Goal: Task Accomplishment & Management: Use online tool/utility

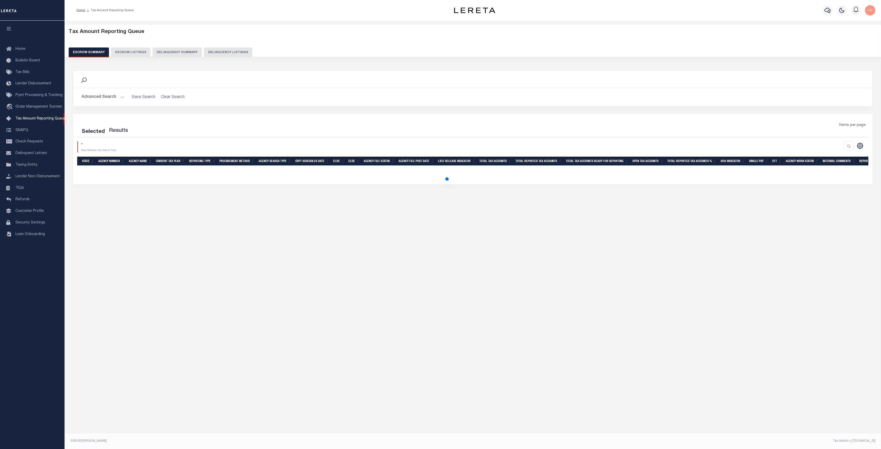
select select "100"
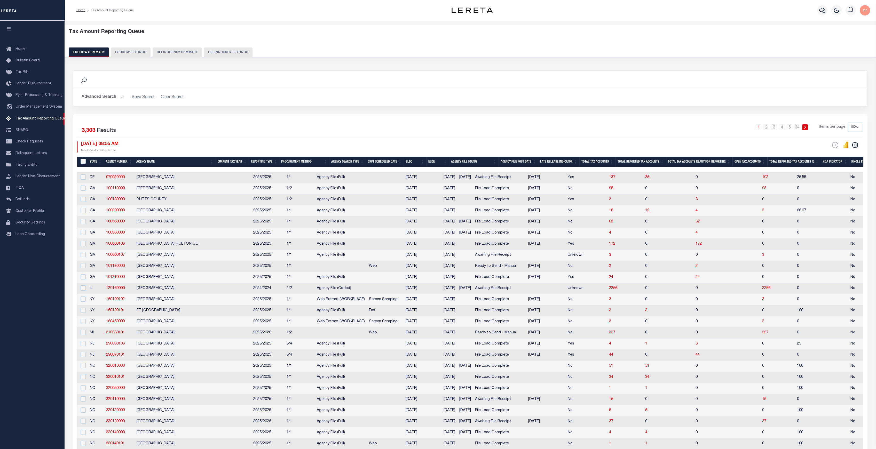
click at [174, 53] on button "Delinquency Summary" at bounding box center [177, 52] width 49 height 10
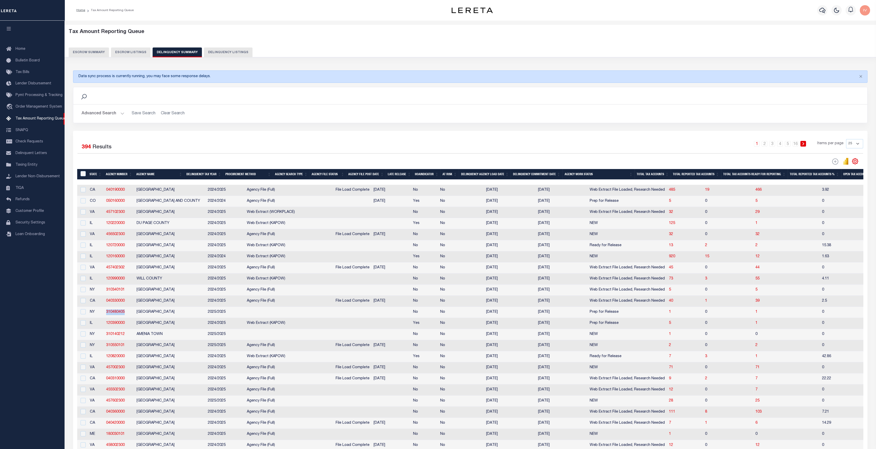
drag, startPoint x: 130, startPoint y: 316, endPoint x: 101, endPoint y: 315, distance: 28.9
click at [101, 315] on tr "NY 310480405 SCHOHARIE VILLAGE 2025/2025 No No 04/25/2025 07/17/2025 Prep for R…" at bounding box center [675, 312] width 1197 height 11
copy tr "310480405"
click at [115, 113] on button "Advanced Search" at bounding box center [103, 114] width 43 height 10
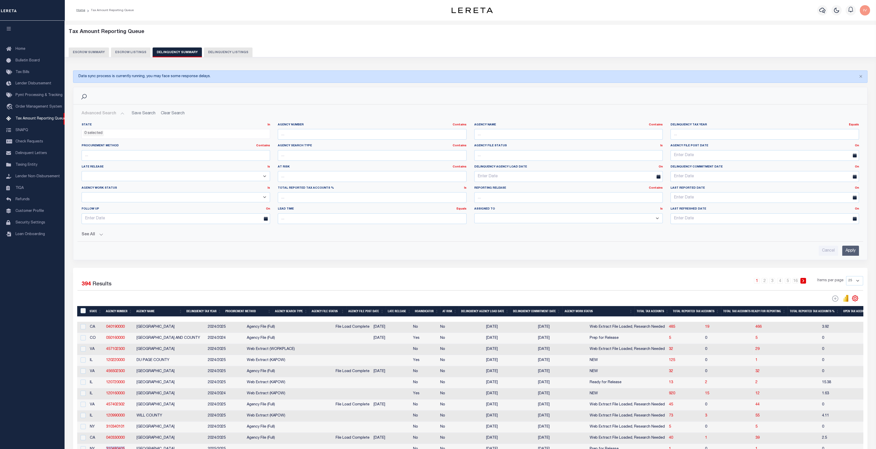
click at [154, 133] on ul "0 selected" at bounding box center [176, 132] width 188 height 7
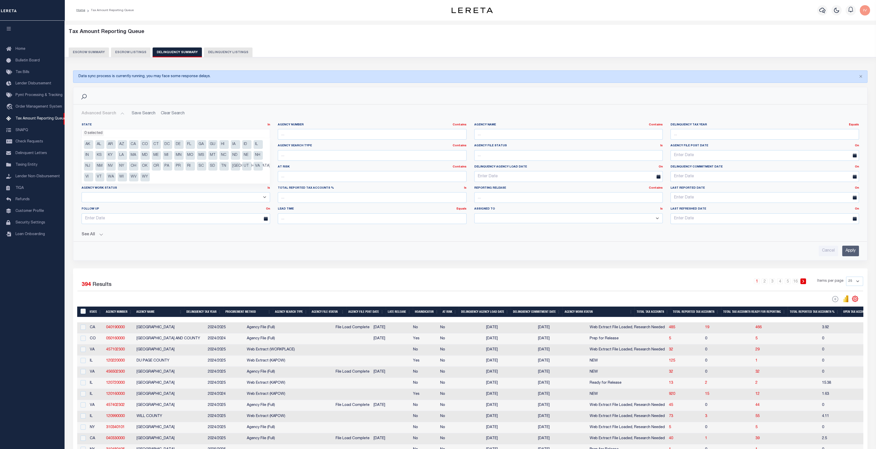
click at [295, 140] on div "Agency Number Contains Contains Is" at bounding box center [372, 133] width 196 height 21
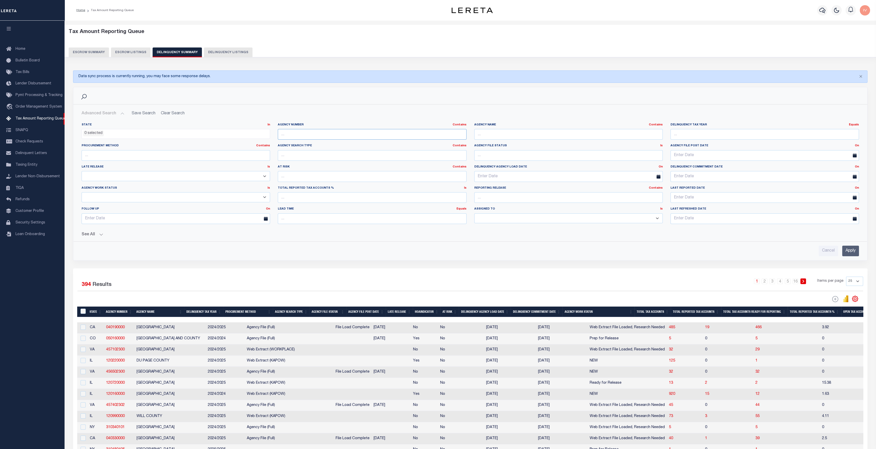
drag, startPoint x: 297, startPoint y: 137, endPoint x: 301, endPoint y: 137, distance: 4.1
click at [297, 137] on input "text" at bounding box center [372, 134] width 188 height 11
paste input "310480405"
type input "310480405"
click at [851, 247] on input "Apply" at bounding box center [850, 251] width 17 height 11
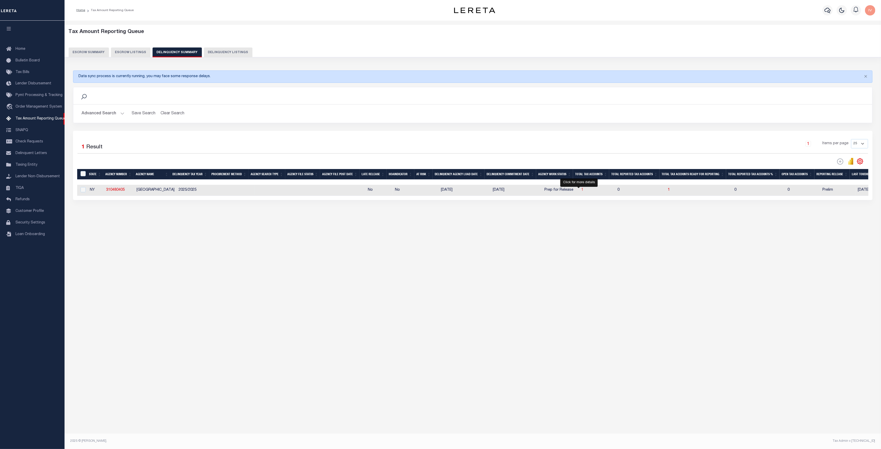
click at [581, 190] on span "1" at bounding box center [582, 190] width 2 height 4
select select "100"
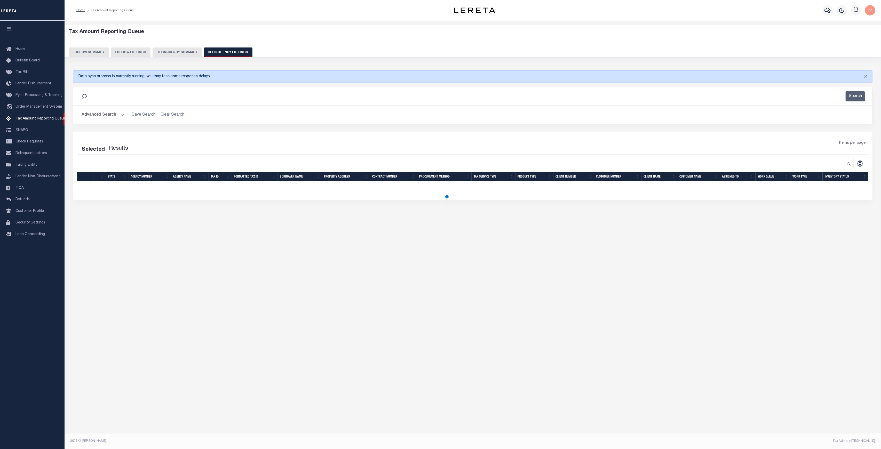
select select "100"
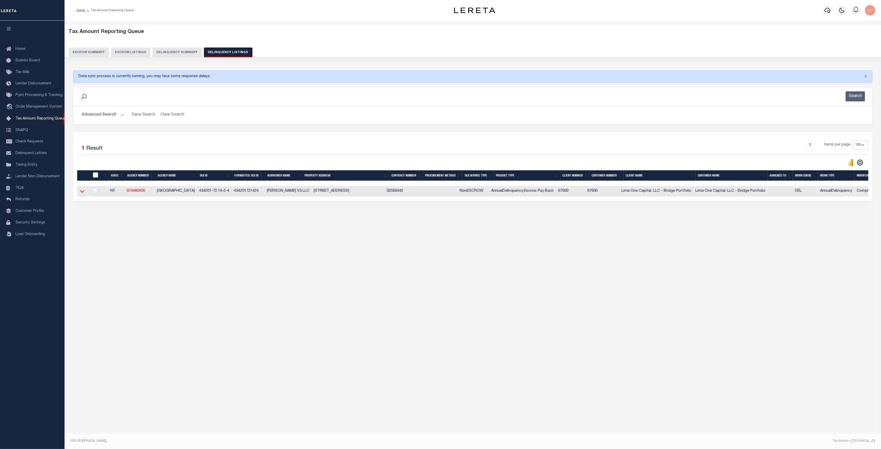
click at [83, 192] on icon at bounding box center [82, 191] width 4 height 3
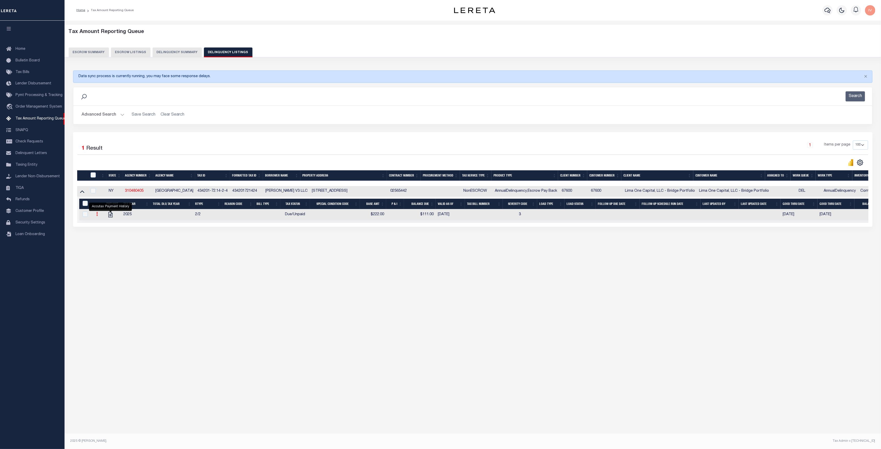
click at [98, 215] on link at bounding box center [97, 215] width 6 height 4
click at [103, 234] on img "" at bounding box center [103, 230] width 5 height 5
select select "DUE"
select select
type input "$222.00"
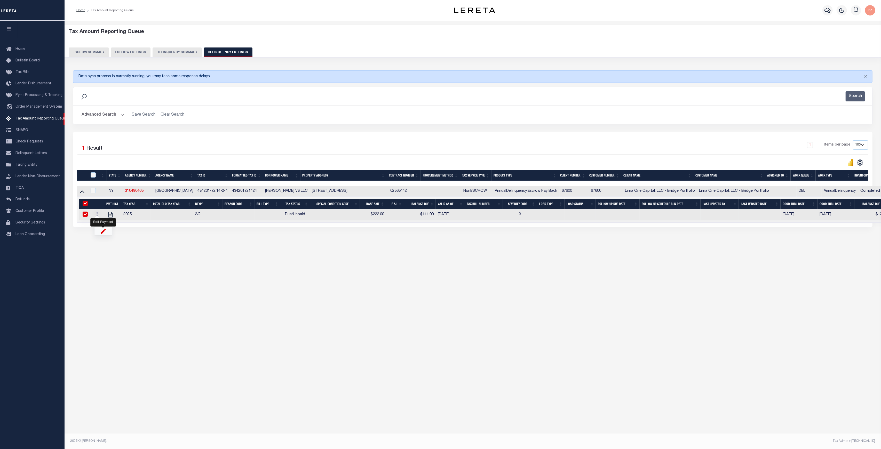
type input "$111.00"
type input "10/06/2025"
type input "09/16/2025"
type input "$12.00"
type input "[DATE]"
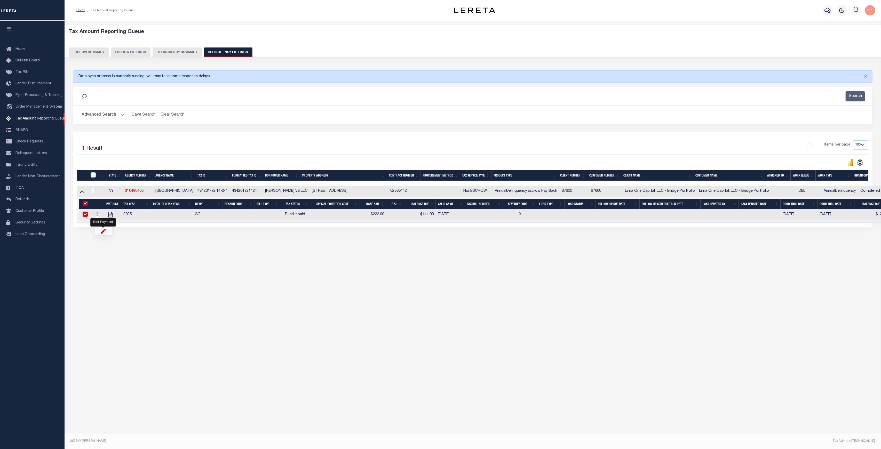
checkbox input "true"
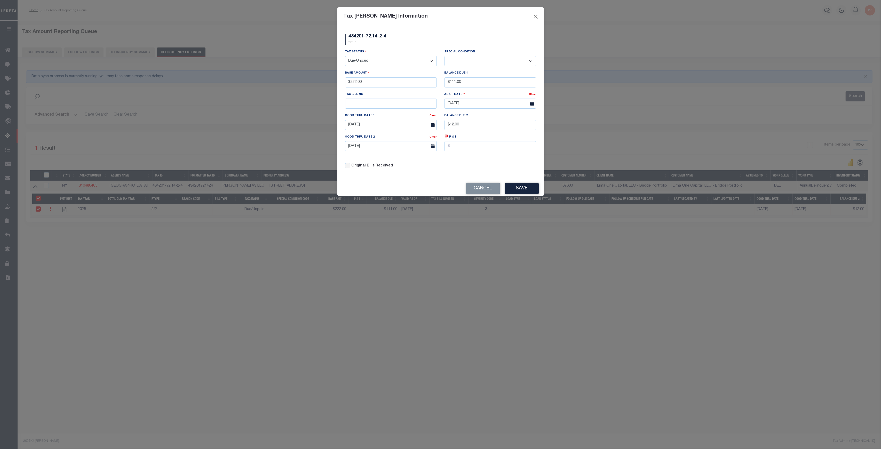
click at [411, 61] on select "- Select Status - Open Due/Unpaid Paid Incomplete No Tax Due Internal Refund Pr…" at bounding box center [391, 61] width 92 height 10
drag, startPoint x: 492, startPoint y: 189, endPoint x: 489, endPoint y: 188, distance: 3.4
click at [492, 189] on button "Cancel" at bounding box center [483, 188] width 34 height 11
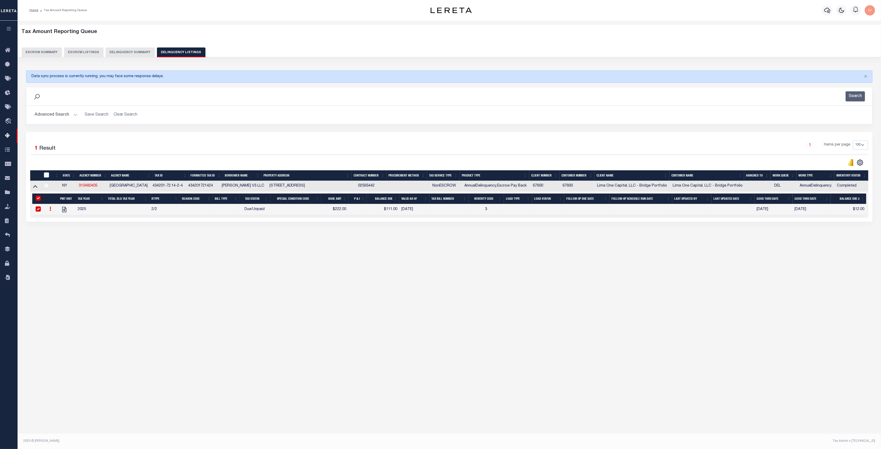
click at [50, 211] on icon at bounding box center [51, 209] width 2 height 4
click at [56, 228] on img "" at bounding box center [56, 225] width 5 height 5
select select
type input "$222.00"
type input "$111.00"
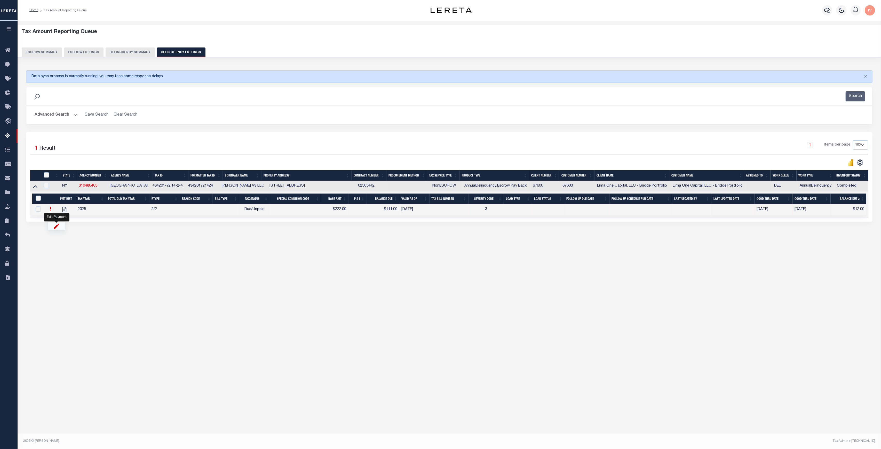
type input "09/16/2025"
type input "$12.00"
type input "[DATE]"
checkbox input "false"
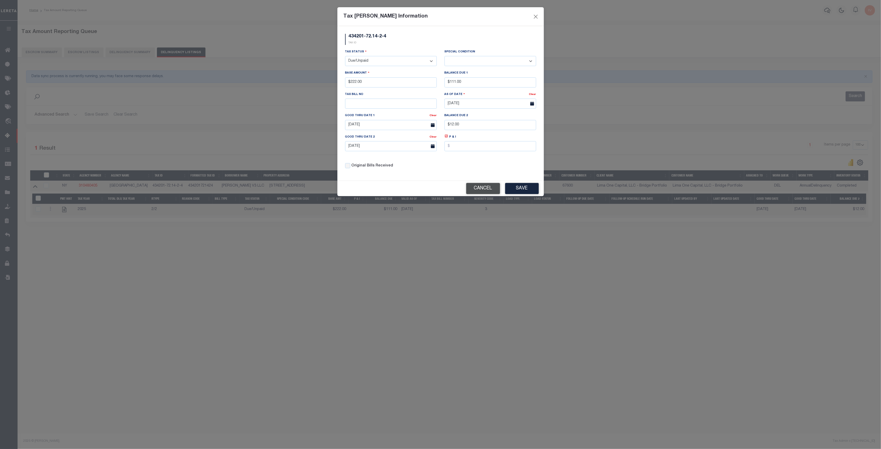
click at [470, 187] on button "Cancel" at bounding box center [483, 188] width 34 height 11
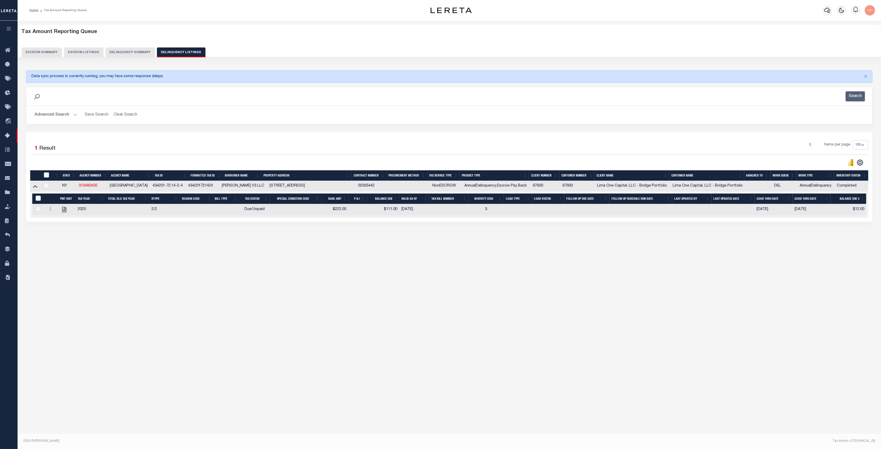
click at [138, 50] on button "Delinquency Summary" at bounding box center [130, 52] width 49 height 10
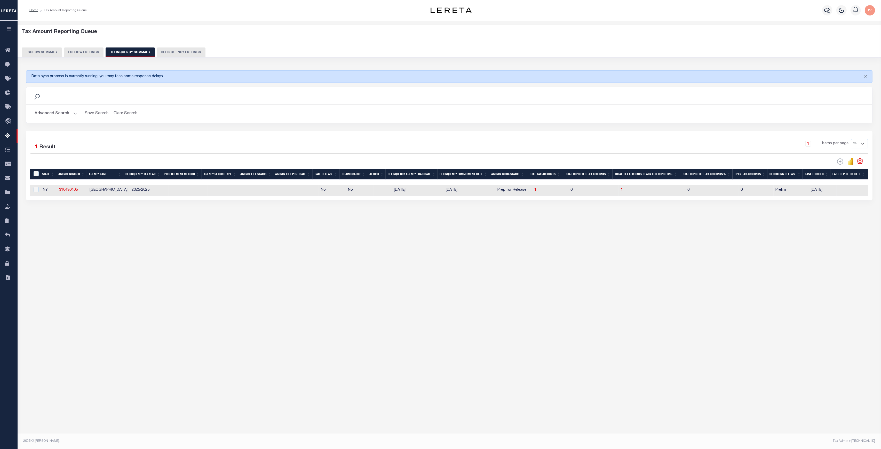
click at [245, 190] on td at bounding box center [261, 190] width 35 height 11
checkbox input "true"
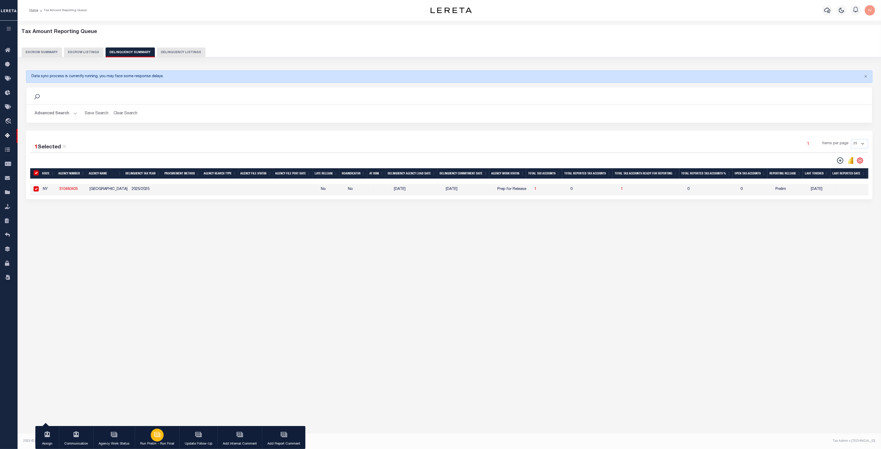
click at [162, 439] on div "button" at bounding box center [157, 435] width 13 height 13
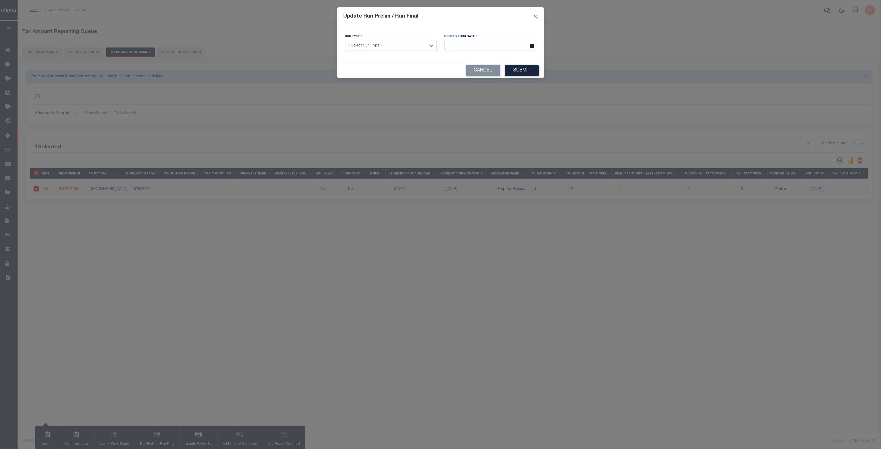
click at [377, 43] on select "- Select Run Type - Prelim Run Final Run" at bounding box center [391, 46] width 92 height 10
select select "P"
click at [345, 41] on select "- Select Run Type - Prelim Run Final Run" at bounding box center [391, 46] width 92 height 10
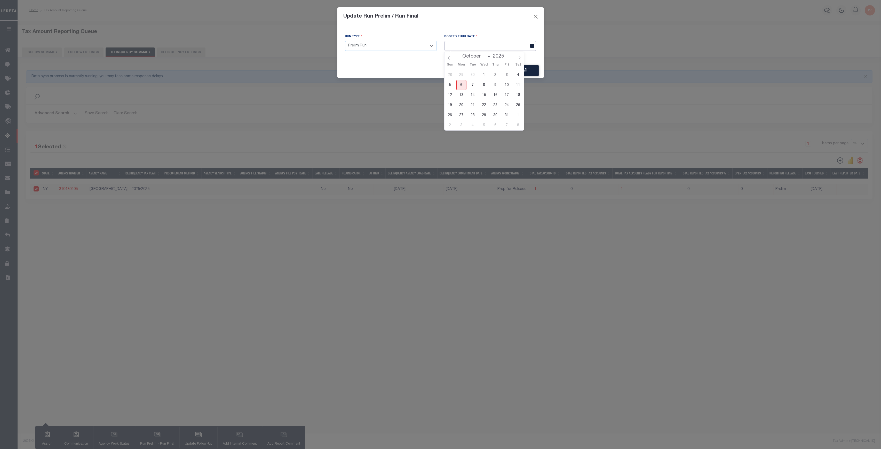
click at [459, 43] on input "text" at bounding box center [490, 46] width 92 height 10
click at [462, 85] on span "6" at bounding box center [461, 85] width 10 height 10
type input "10/06/2025"
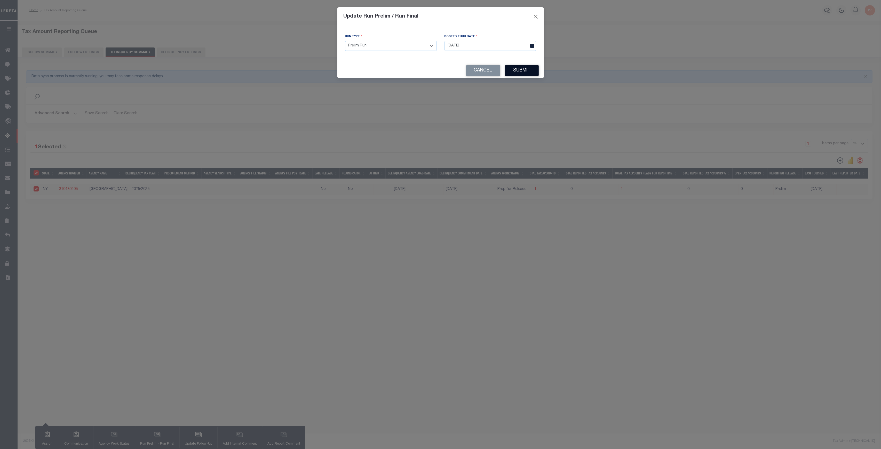
click at [527, 69] on button "Submit" at bounding box center [522, 70] width 34 height 11
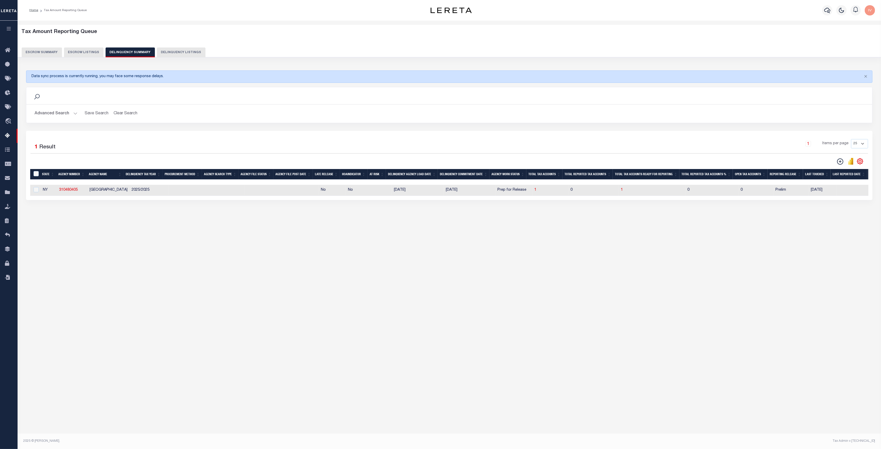
click at [70, 113] on button "Advanced Search" at bounding box center [56, 114] width 43 height 10
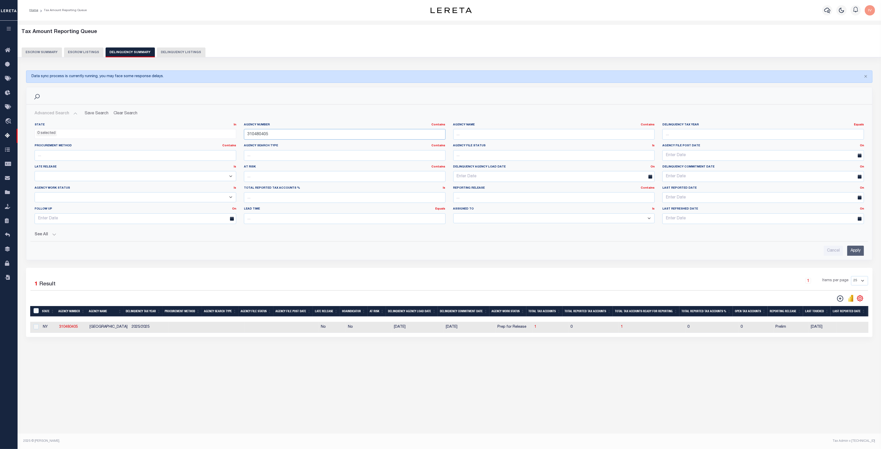
click at [274, 133] on input "310480405" at bounding box center [345, 134] width 202 height 11
click at [198, 329] on td at bounding box center [188, 327] width 39 height 11
checkbox input "true"
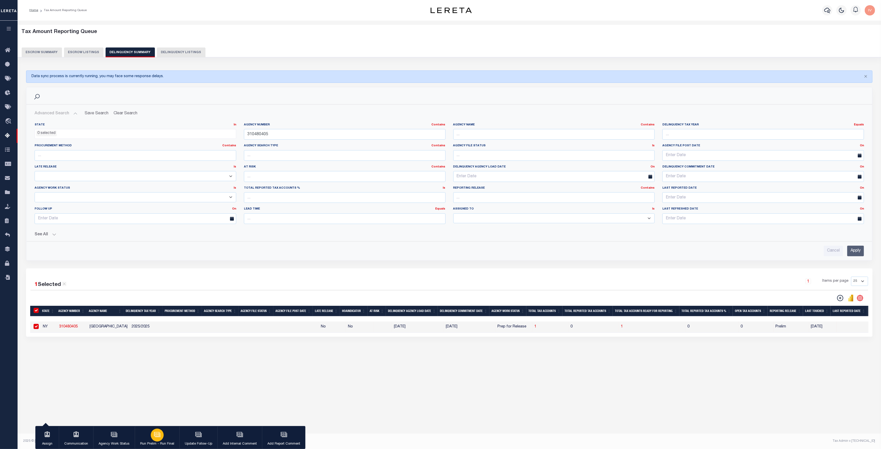
click at [157, 440] on div "button" at bounding box center [157, 435] width 13 height 13
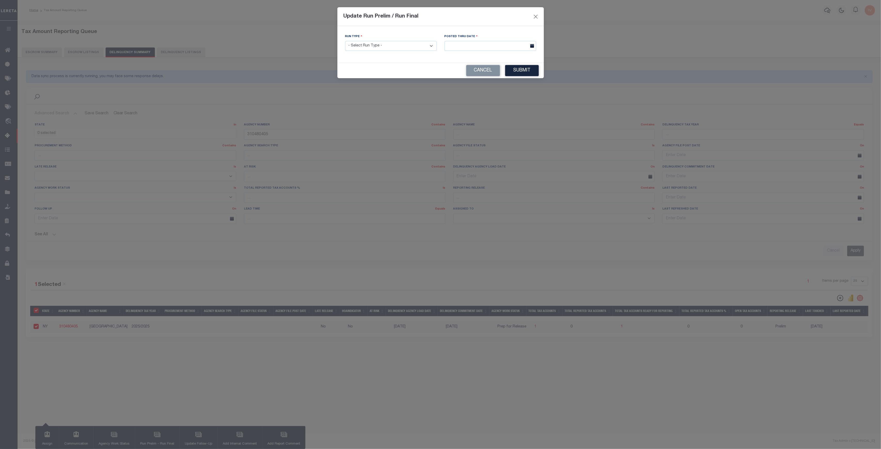
click at [430, 47] on select "- Select Run Type - Prelim Run Final Run" at bounding box center [391, 46] width 92 height 10
select select "P"
click at [345, 41] on select "- Select Run Type - Prelim Run Final Run" at bounding box center [391, 46] width 92 height 10
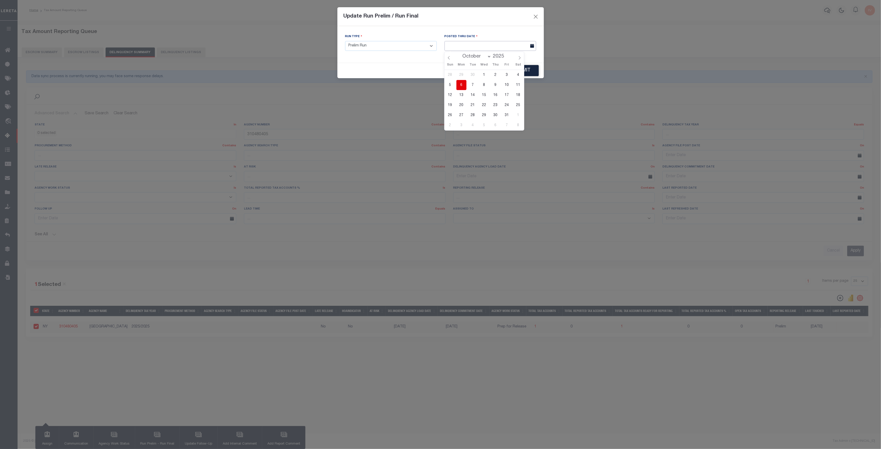
click at [506, 45] on input "text" at bounding box center [490, 46] width 92 height 10
click at [463, 88] on span "6" at bounding box center [461, 85] width 10 height 10
type input "10/06/2025"
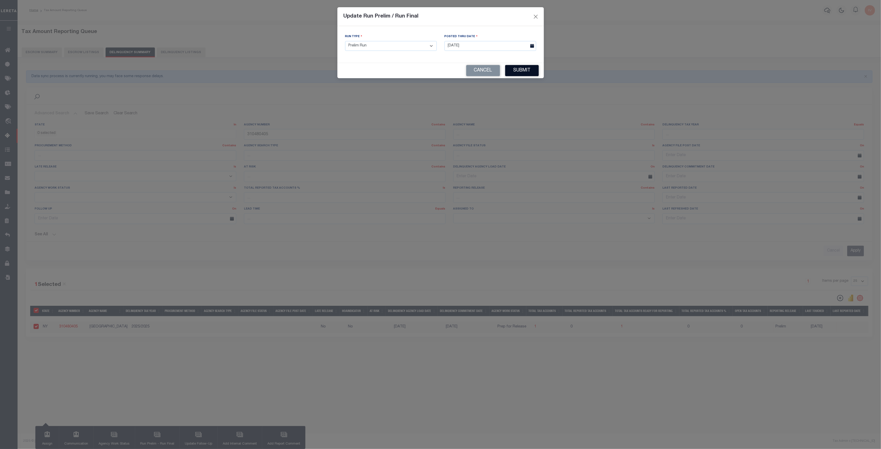
click at [516, 72] on button "Submit" at bounding box center [522, 70] width 34 height 11
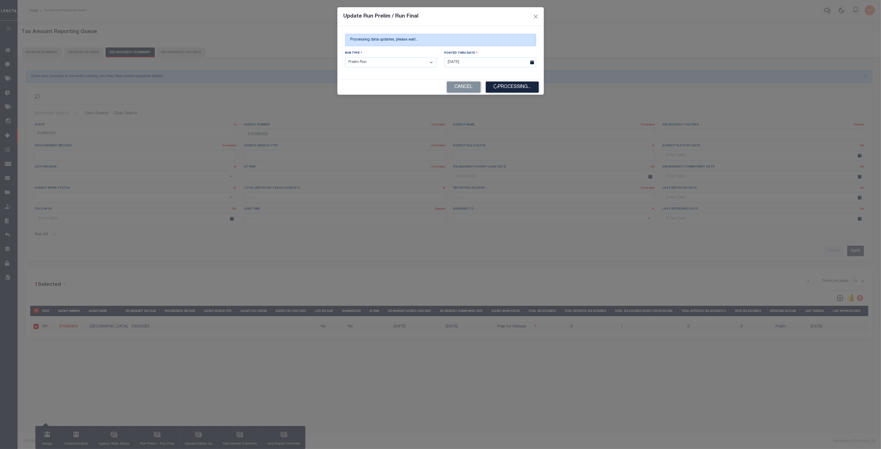
click at [780, 267] on div "Update Run Prelim / Run Final Processing data updates, please wait... Run Type …" at bounding box center [440, 224] width 881 height 449
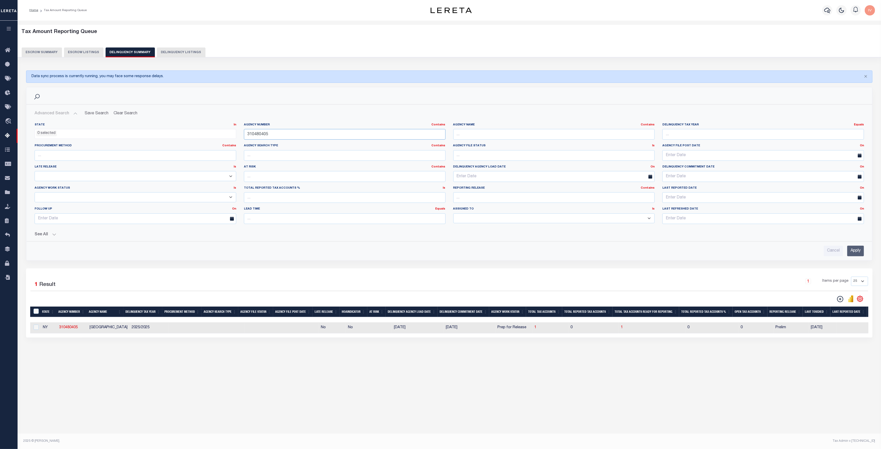
click at [281, 133] on input "310480405" at bounding box center [345, 134] width 202 height 11
click at [853, 252] on input "Apply" at bounding box center [855, 251] width 17 height 11
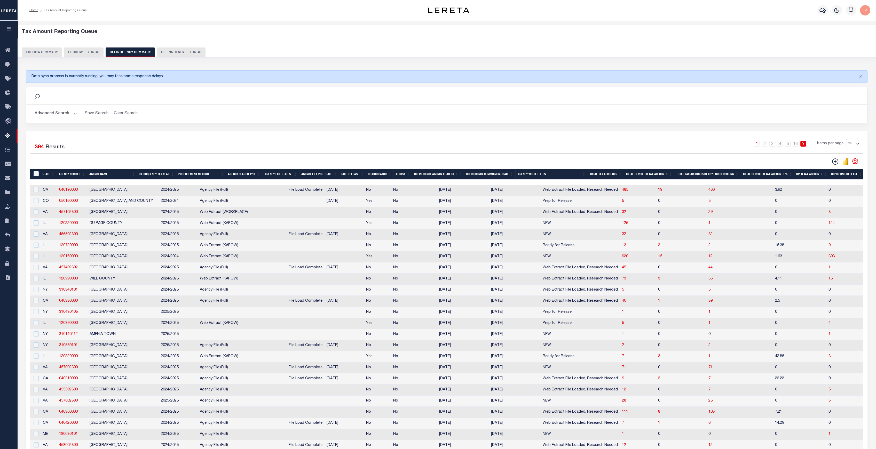
scroll to position [34, 0]
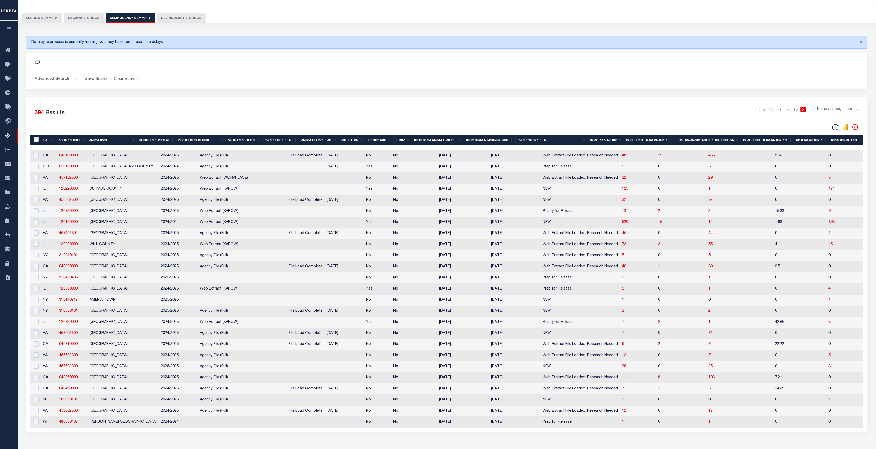
click at [200, 282] on td at bounding box center [224, 278] width 52 height 11
checkbox input "true"
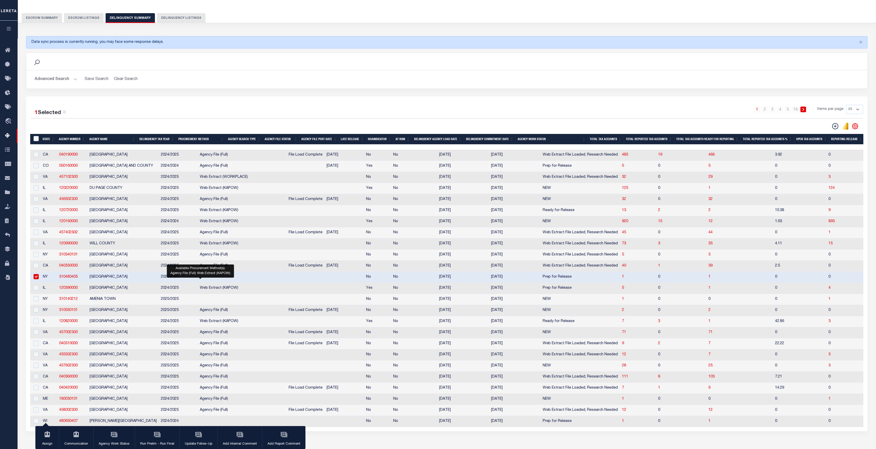
click at [200, 290] on span "Web Extract (KAPOW)" at bounding box center [219, 288] width 38 height 4
checkbox input "true"
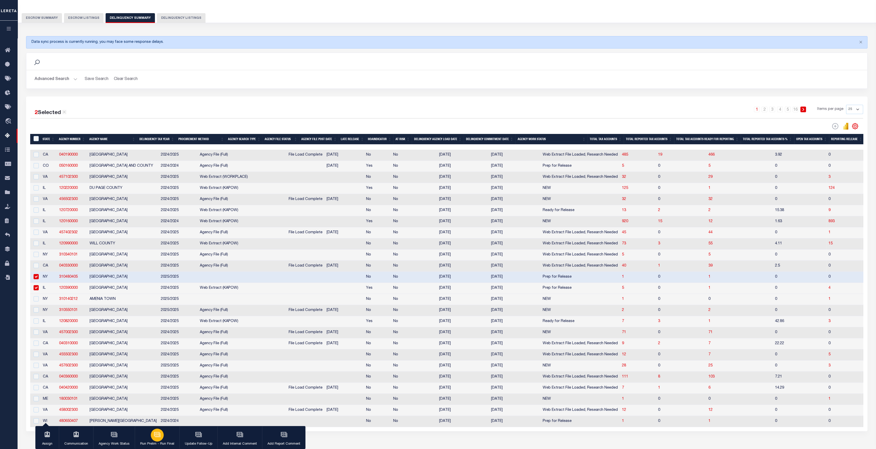
click at [163, 435] on div "button" at bounding box center [157, 435] width 13 height 13
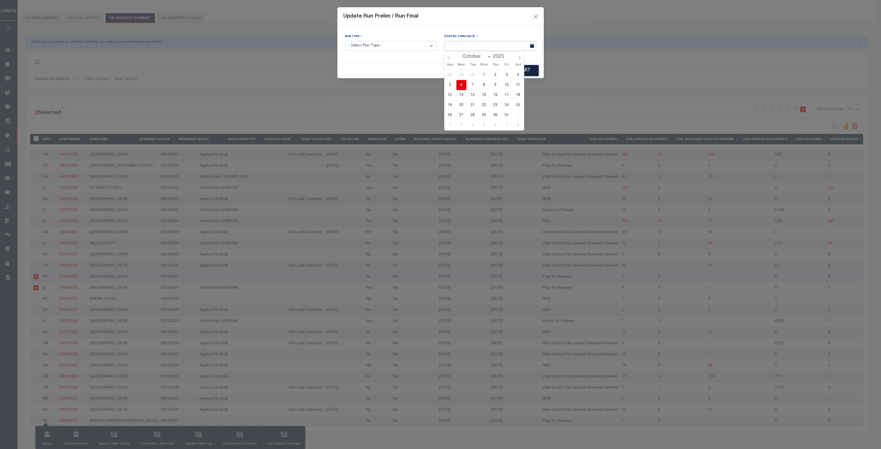
click at [458, 42] on input "text" at bounding box center [490, 46] width 92 height 10
click at [460, 84] on span "6" at bounding box center [461, 85] width 10 height 10
type input "10/06/2025"
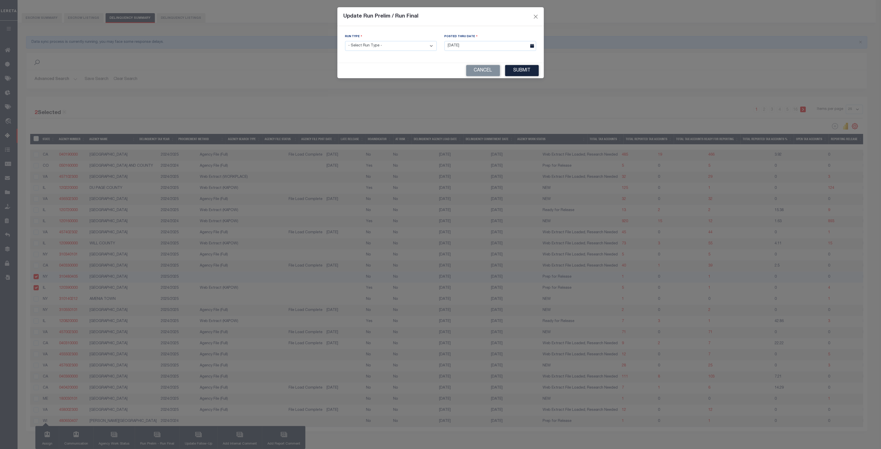
click at [429, 44] on select "- Select Run Type - Prelim Run Final Run" at bounding box center [391, 46] width 92 height 10
select select "P"
click at [345, 41] on select "- Select Run Type - Prelim Run Final Run" at bounding box center [391, 46] width 92 height 10
click at [523, 69] on button "Submit" at bounding box center [522, 70] width 34 height 11
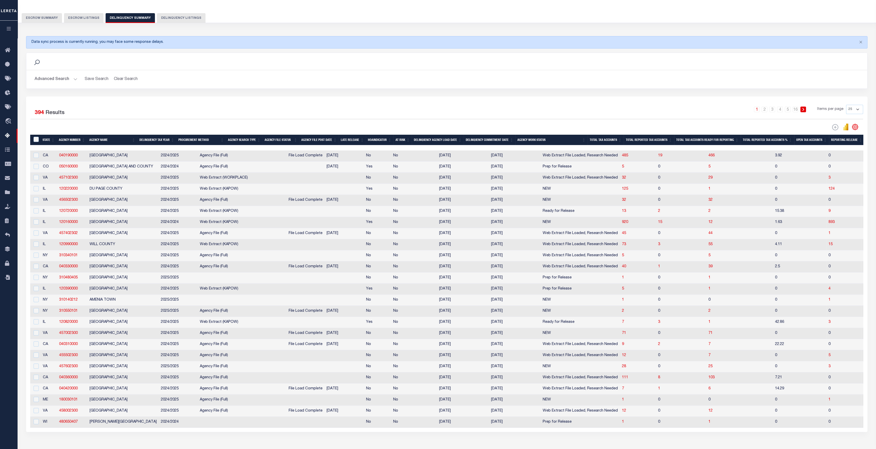
click at [364, 292] on td "Yes" at bounding box center [377, 289] width 27 height 11
checkbox input "true"
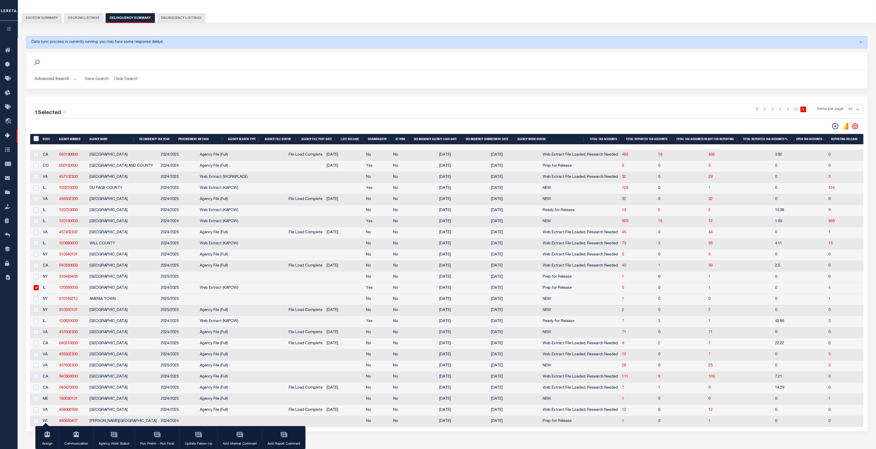
click at [291, 279] on td at bounding box center [305, 277] width 38 height 11
checkbox input "true"
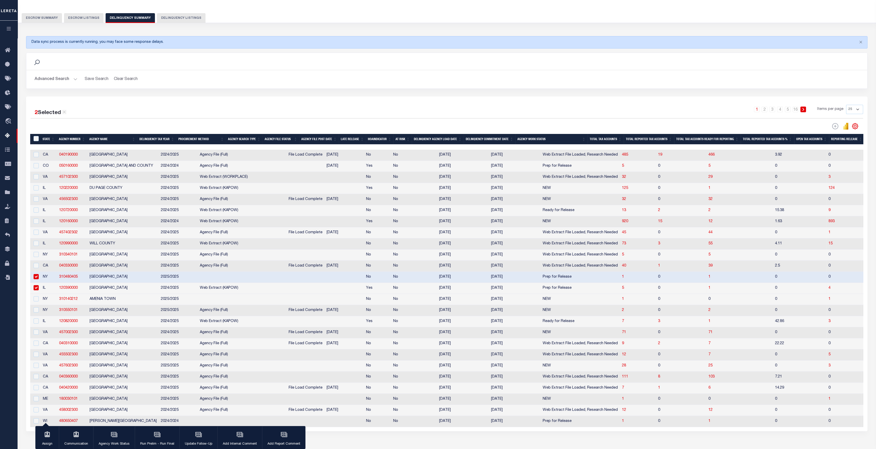
click at [127, 60] on div "Search" at bounding box center [446, 61] width 832 height 9
click at [708, 290] on span "1" at bounding box center [709, 288] width 2 height 4
select select "100"
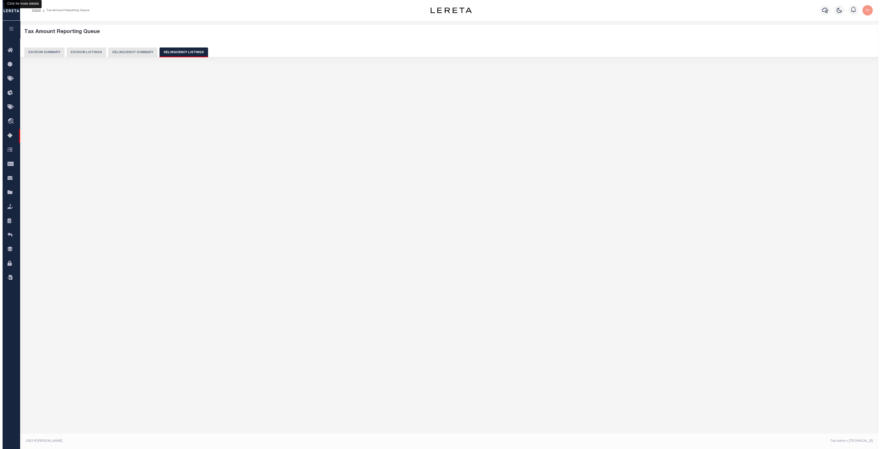
scroll to position [0, 0]
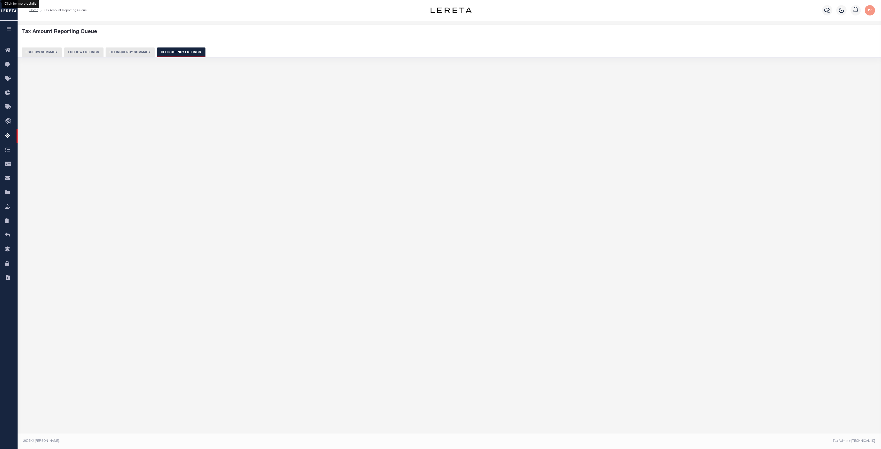
select select "100"
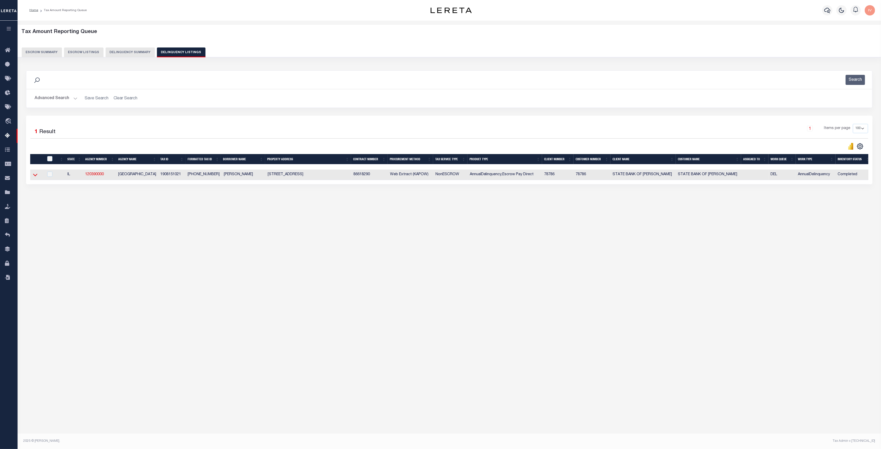
click at [36, 176] on icon at bounding box center [35, 175] width 4 height 3
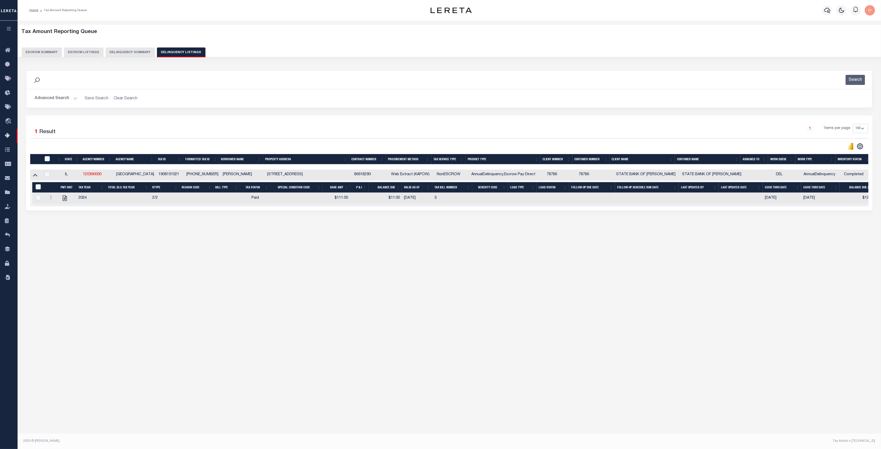
click at [431, 325] on div "Tax Amount Reporting Queue Escrow Summary Escrow Listings In" at bounding box center [449, 223] width 863 height 404
click at [224, 340] on div "Tax Amount Reporting Queue Escrow Summary Escrow Listings In" at bounding box center [449, 223] width 863 height 404
click at [63, 309] on div "Tax Amount Reporting Queue Escrow Summary Escrow Listings In" at bounding box center [449, 223] width 863 height 404
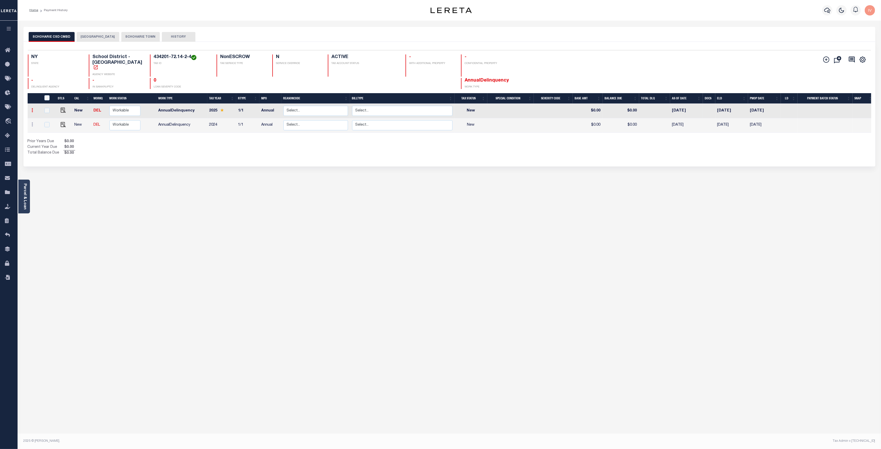
click at [34, 109] on link at bounding box center [33, 111] width 6 height 4
click at [102, 36] on button "[GEOGRAPHIC_DATA]" at bounding box center [98, 37] width 43 height 10
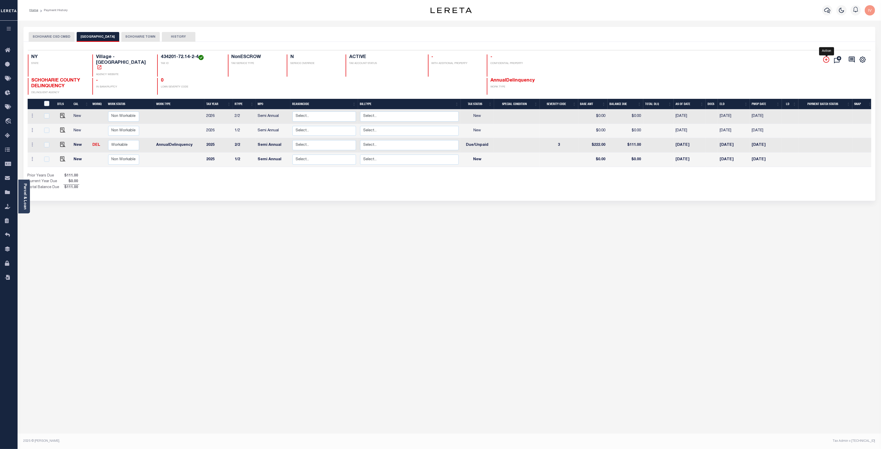
click at [825, 61] on icon "" at bounding box center [826, 60] width 6 height 6
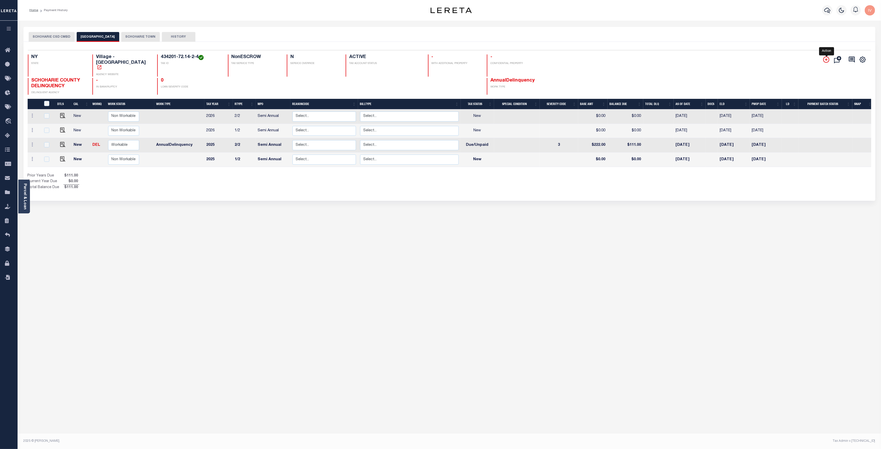
click at [825, 61] on icon "" at bounding box center [826, 60] width 6 height 6
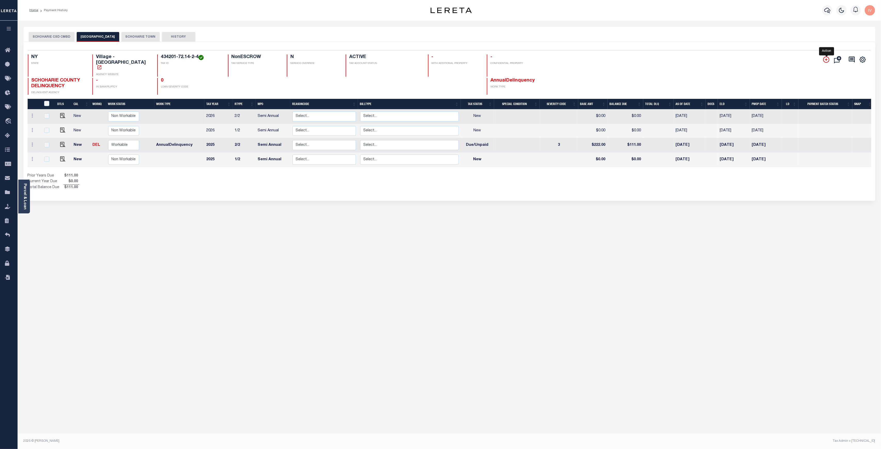
click at [825, 61] on icon "" at bounding box center [826, 60] width 6 height 6
click at [243, 203] on div "SCHOHARIE CSD CMBD SCHOHARIE VILLAGE SCHOHARIE TOWN HISTORY 4 1" at bounding box center [449, 172] width 859 height 291
click at [161, 57] on h4 "434201-72.14-2-4" at bounding box center [191, 57] width 61 height 6
drag, startPoint x: 155, startPoint y: 57, endPoint x: 190, endPoint y: 57, distance: 35.6
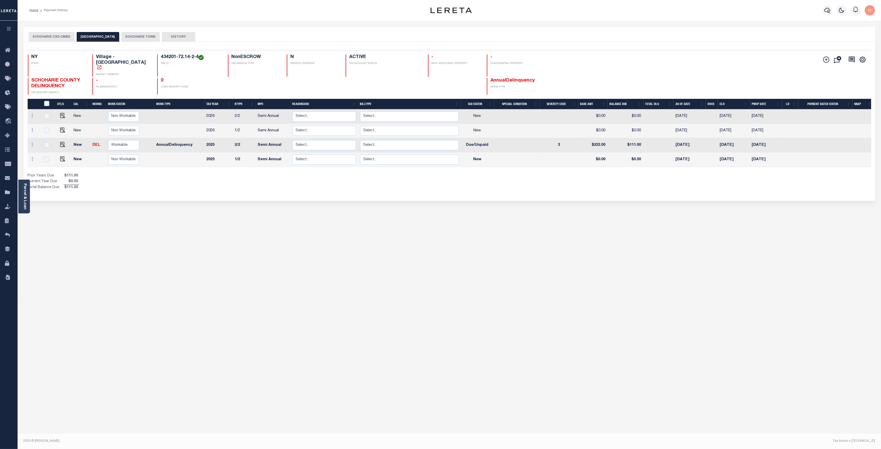
click at [190, 57] on h4 "434201-72.14-2-4" at bounding box center [191, 57] width 61 height 6
copy h4 "434201-72.14-2-4"
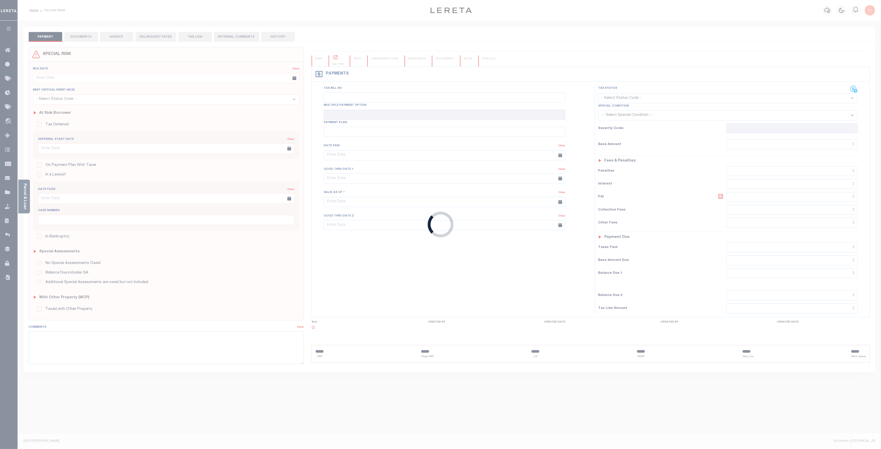
type input "[DATE]"
select select "NW2"
type input "3"
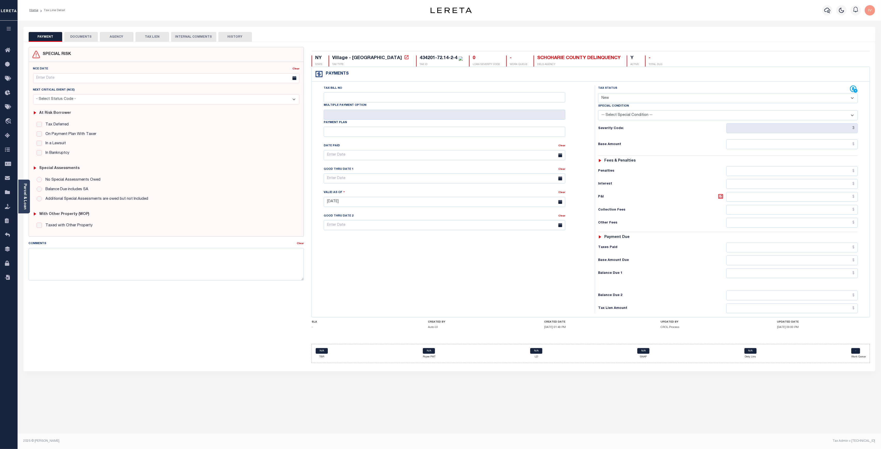
click at [654, 89] on div "Tax Status Status" at bounding box center [724, 89] width 252 height 8
click at [653, 95] on select "- Select Status Code - Open Due/Unpaid Paid Incomplete No Tax Due Internal Refu…" at bounding box center [728, 98] width 260 height 10
select select "DUE"
click at [598, 93] on select "- Select Status Code - Open Due/Unpaid Paid Incomplete No Tax Due Internal Refu…" at bounding box center [728, 98] width 260 height 10
type input "[DATE]"
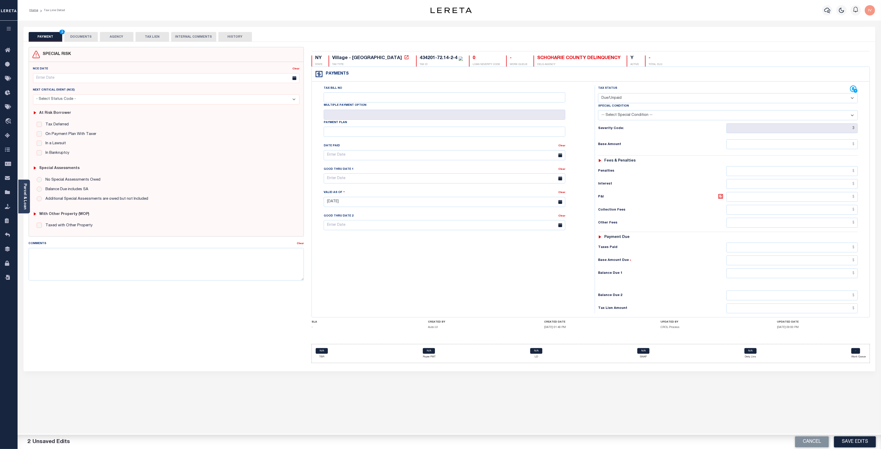
click at [644, 115] on select "-- Select Special Condition -- 3RD PARTY TAX LIEN AGENCY TAX LIEN (A.K.A Inside…" at bounding box center [728, 115] width 260 height 10
click at [598, 111] on select "-- Select Special Condition -- 3RD PARTY TAX LIEN AGENCY TAX LIEN (A.K.A Inside…" at bounding box center [728, 115] width 260 height 10
click at [664, 113] on select "-- Select Special Condition -- 3RD PARTY TAX LIEN AGENCY TAX LIEN (A.K.A Inside…" at bounding box center [728, 115] width 260 height 10
select select "0"
click at [598, 111] on select "-- Select Special Condition -- 3RD PARTY TAX LIEN AGENCY TAX LIEN (A.K.A Inside…" at bounding box center [728, 115] width 260 height 10
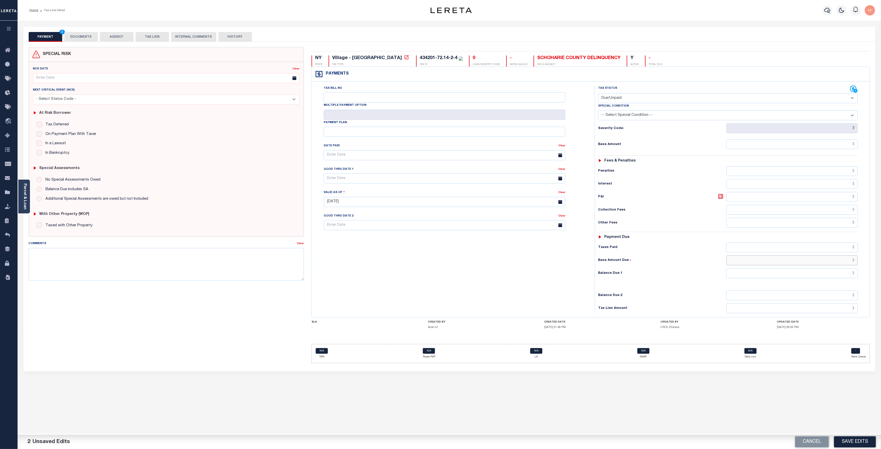
click at [736, 261] on input "text" at bounding box center [792, 260] width 132 height 10
type input "$200.00"
drag, startPoint x: 750, startPoint y: 278, endPoint x: 754, endPoint y: 274, distance: 5.0
click at [753, 276] on input "text" at bounding box center [792, 273] width 132 height 10
click at [754, 274] on input "text" at bounding box center [792, 273] width 132 height 10
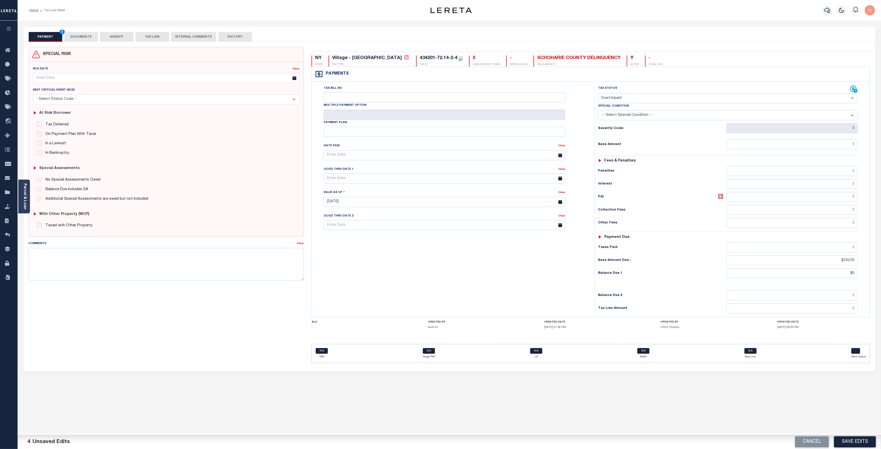
type input "$0.00"
click at [711, 290] on div "Tax Status Status - Select Status Code -" at bounding box center [730, 199] width 270 height 228
click at [839, 436] on div "Cancel Save Edits" at bounding box center [665, 442] width 432 height 14
click at [840, 439] on button "Save Edits" at bounding box center [855, 441] width 42 height 11
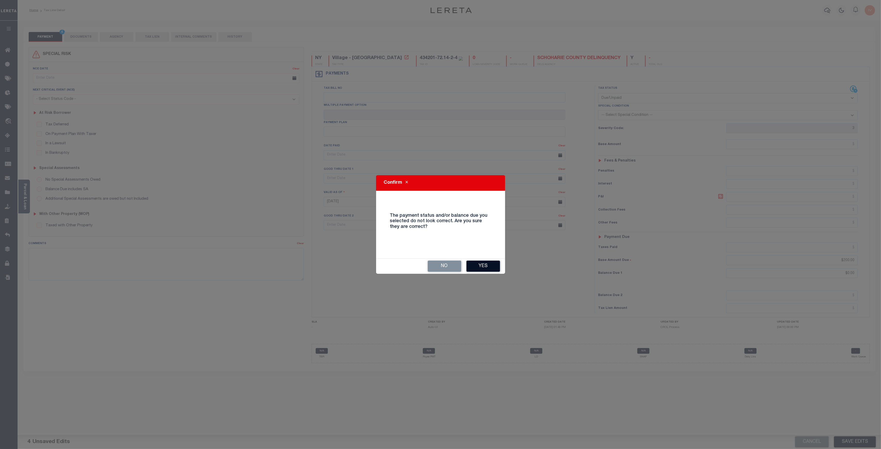
click at [474, 262] on button "Yes" at bounding box center [483, 266] width 34 height 11
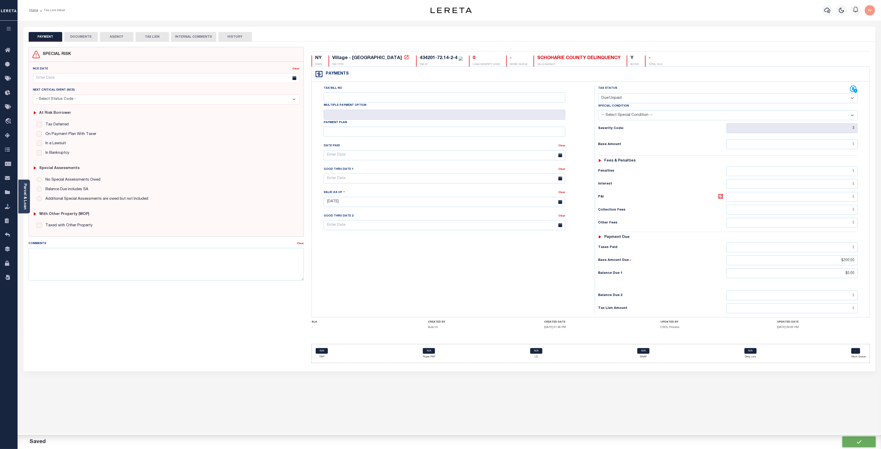
type input "$200"
type input "$0"
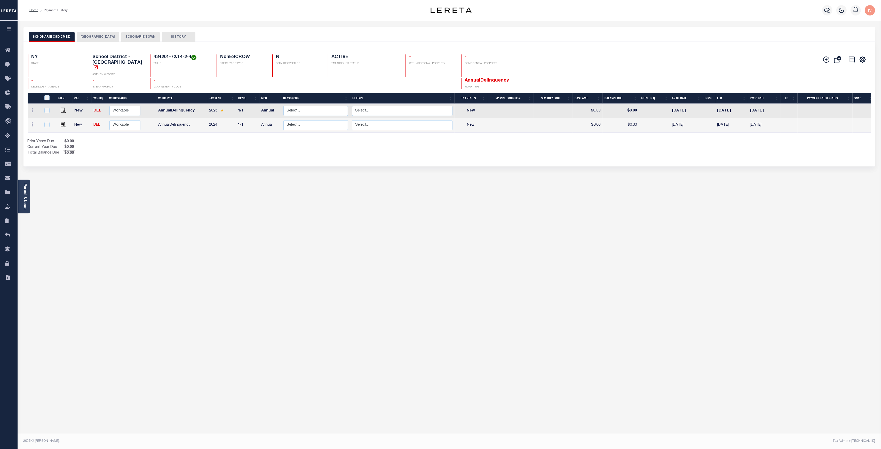
click at [90, 38] on button "[GEOGRAPHIC_DATA]" at bounding box center [98, 37] width 43 height 10
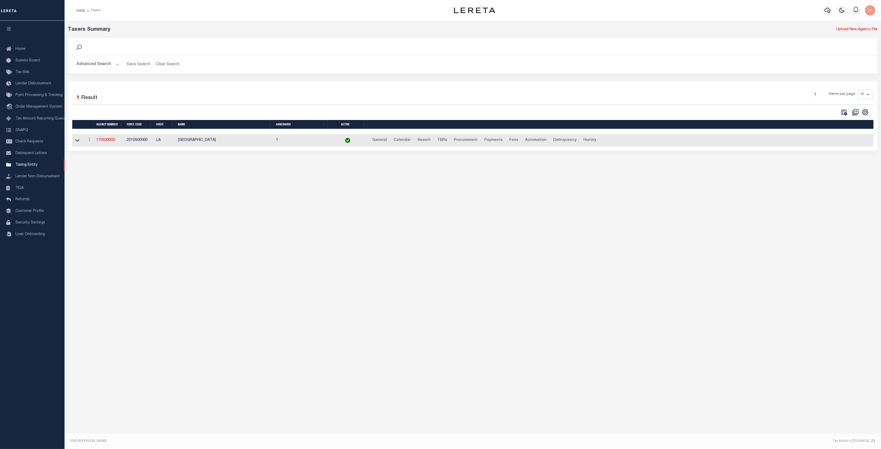
click at [102, 65] on button "Advanced Search" at bounding box center [98, 64] width 43 height 10
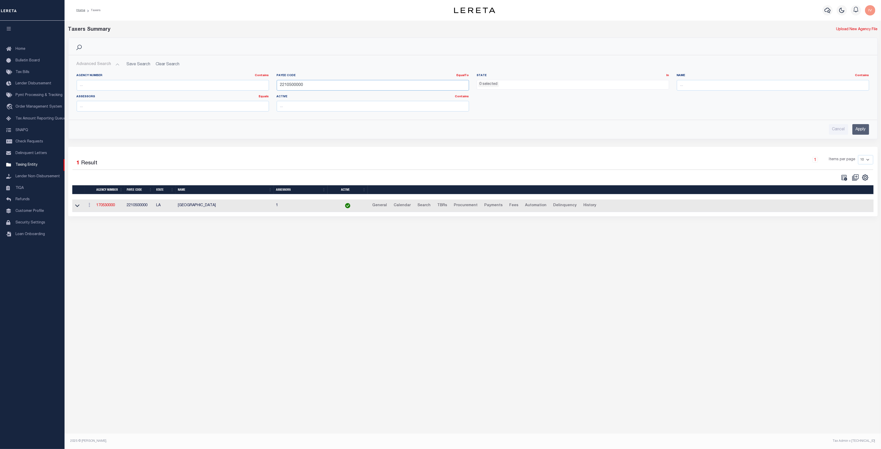
click at [297, 84] on input "2210500000" at bounding box center [373, 85] width 192 height 11
click at [189, 88] on input "text" at bounding box center [173, 85] width 192 height 11
paste input "310480405"
type input "310480405"
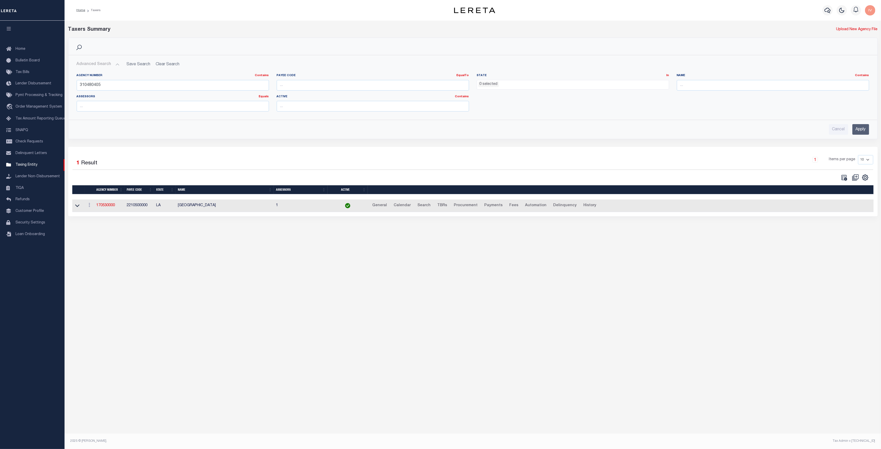
click at [855, 129] on input "Apply" at bounding box center [860, 129] width 17 height 11
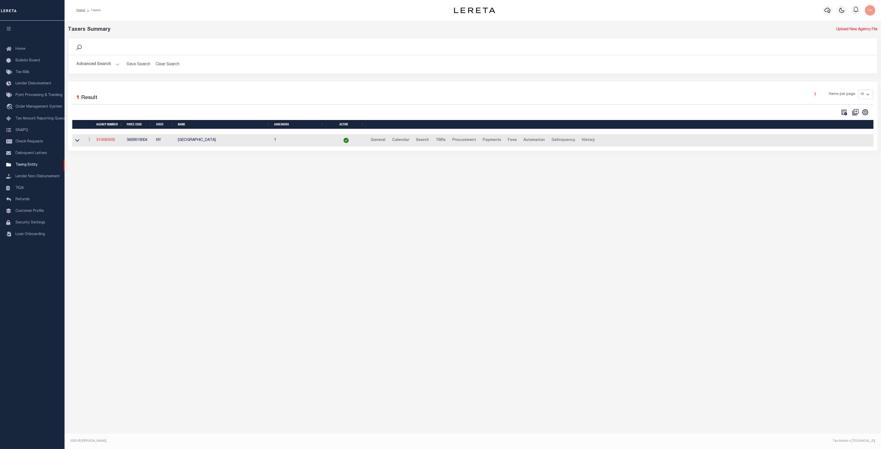
click at [100, 140] on link "310480405" at bounding box center [105, 140] width 19 height 4
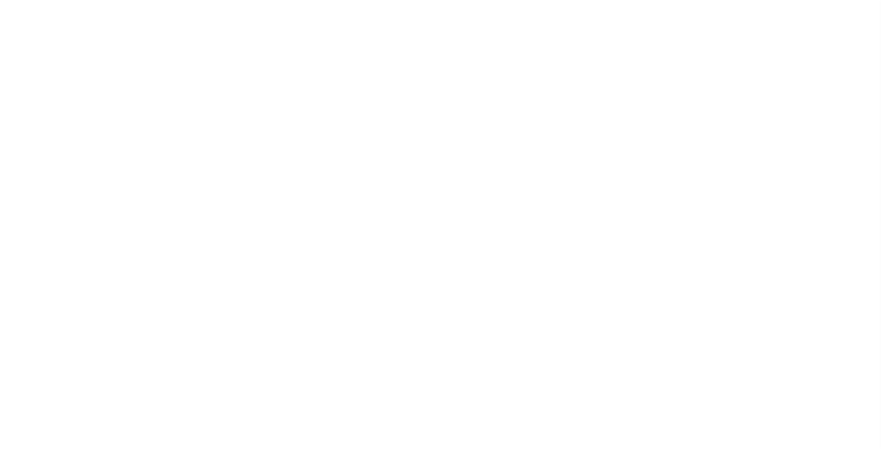
select select
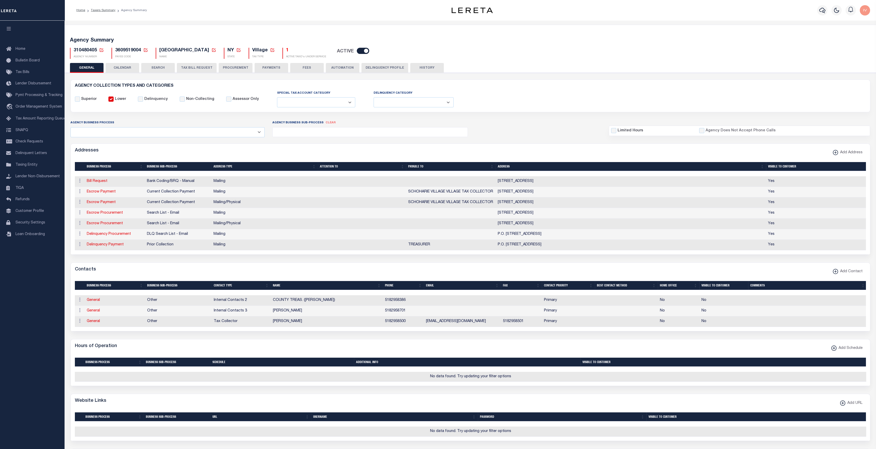
click at [126, 51] on span "3609519004" at bounding box center [128, 50] width 26 height 5
copy span "3609519004"
click at [83, 49] on span "310480405" at bounding box center [85, 50] width 23 height 5
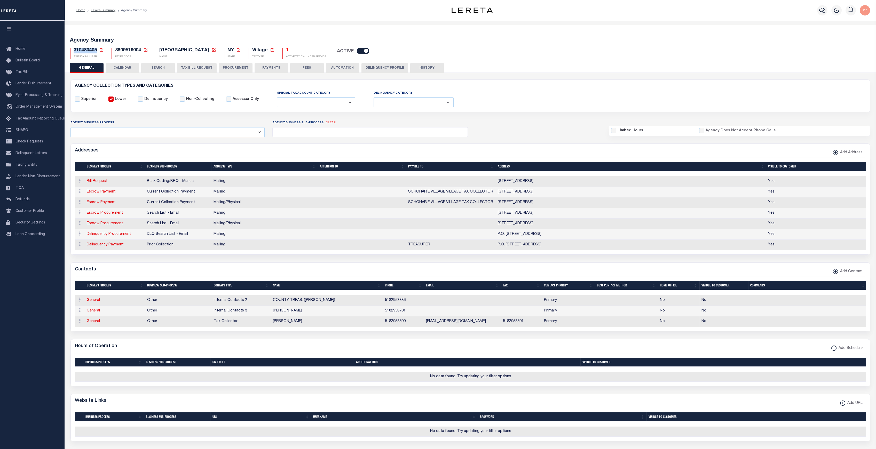
copy span "310480405"
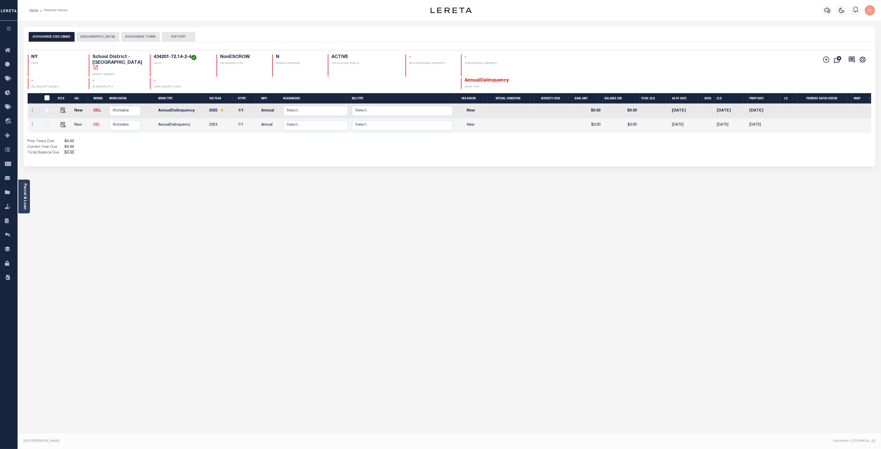
click at [104, 37] on button "SCHOHARIE VILLAGE" at bounding box center [98, 37] width 43 height 10
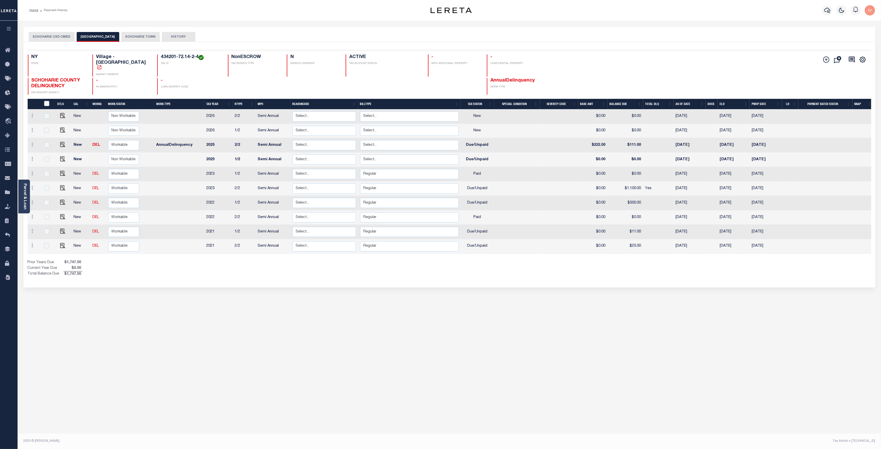
click at [520, 321] on div "Parcel & Loan Loan Details 40000333 NEW" at bounding box center [449, 223] width 863 height 404
drag, startPoint x: 206, startPoint y: 135, endPoint x: 655, endPoint y: 148, distance: 448.4
click at [655, 148] on tbody "New Non Workable Workable 2026 2/2 Semi Annual Select... Payment Reversal Taxab…" at bounding box center [451, 181] width 846 height 144
drag, startPoint x: 463, startPoint y: 177, endPoint x: 495, endPoint y: 179, distance: 32.6
click at [495, 181] on tr "New DEL Non Workable Workable 2023 2/2 Semi Annual Select... Payment Reversal T…" at bounding box center [451, 188] width 846 height 14
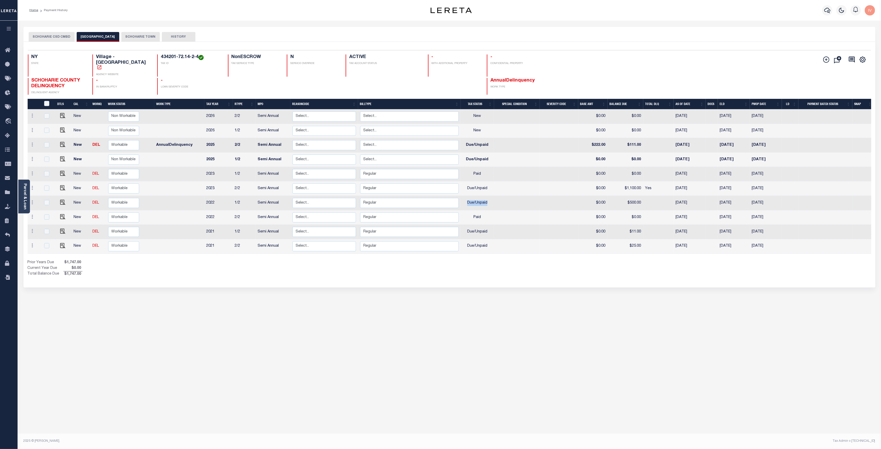
drag, startPoint x: 467, startPoint y: 192, endPoint x: 492, endPoint y: 192, distance: 24.5
click at [492, 196] on td "Due/Unpaid" at bounding box center [477, 203] width 33 height 14
checkbox input "true"
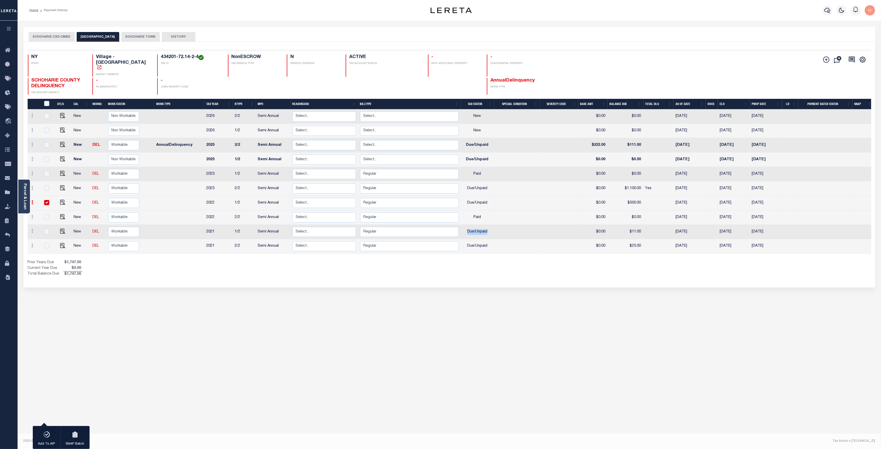
drag, startPoint x: 468, startPoint y: 221, endPoint x: 503, endPoint y: 221, distance: 35.4
click at [503, 225] on tr "New DEL Non Workable Workable 2021 1/2 Semi Annual Select... Payment Reversal T…" at bounding box center [451, 232] width 846 height 14
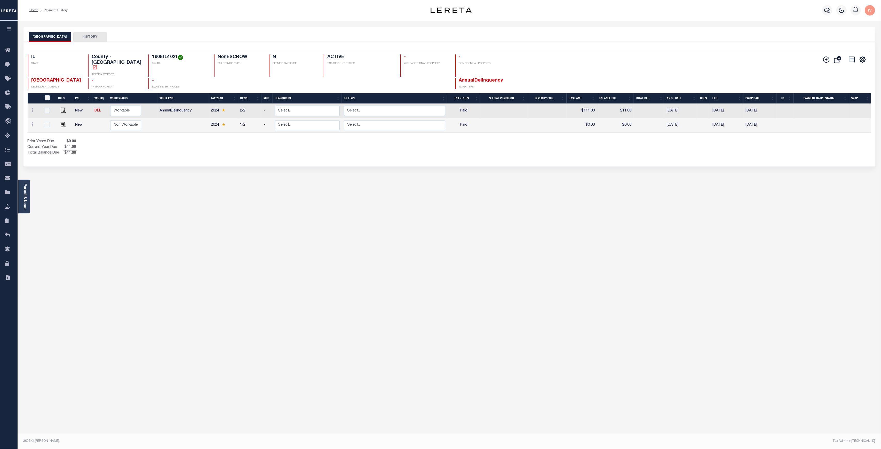
click at [603, 305] on div "JACKSON COUNTY HISTORY Selected 2 Results" at bounding box center [449, 172] width 859 height 291
drag, startPoint x: 456, startPoint y: 102, endPoint x: 657, endPoint y: 102, distance: 200.8
click at [657, 104] on tr "New DEL Non Workable Workable AnnualDelinquency 2024 2/2 - Select... Payment Re…" at bounding box center [449, 111] width 843 height 14
click at [657, 104] on td at bounding box center [648, 111] width 31 height 14
checkbox input "true"
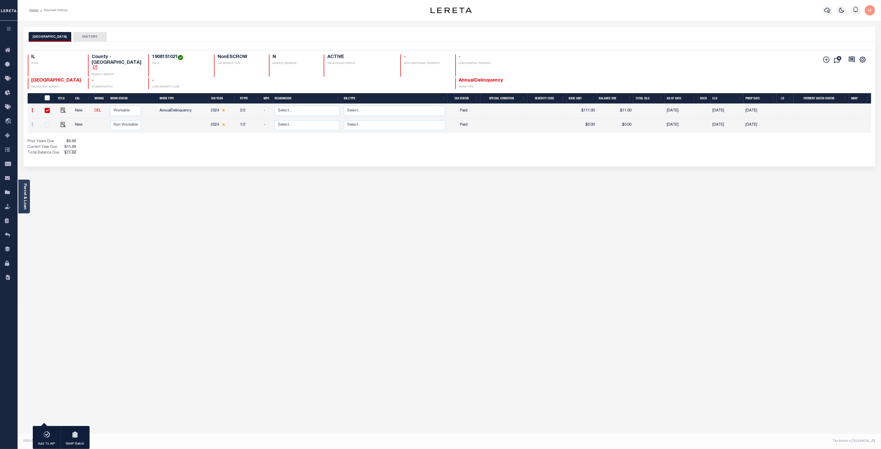
click at [445, 212] on div "JACKSON COUNTY HISTORY 1 Selected 2 1" at bounding box center [449, 172] width 859 height 291
click at [472, 281] on div "JACKSON COUNTY HISTORY 1 Selected 2 1" at bounding box center [449, 172] width 859 height 291
drag, startPoint x: 461, startPoint y: 99, endPoint x: 470, endPoint y: 120, distance: 22.6
click at [470, 120] on tbody "New DEL Non Workable Workable AnnualDelinquency 2024 2/2 - Select... Payment Re…" at bounding box center [449, 118] width 843 height 29
click at [462, 155] on div "1 Selected 2 Results 1 Items per page 25 50 100 IL STATE TAX ID" at bounding box center [449, 104] width 852 height 125
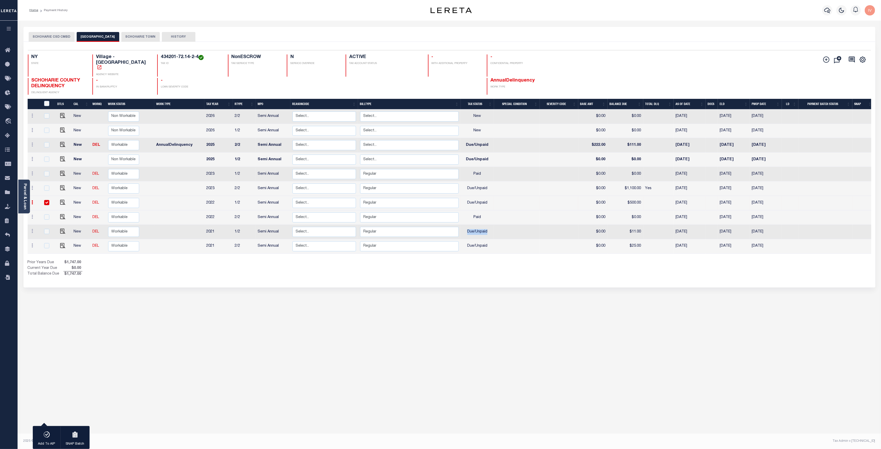
click at [571, 362] on div "Parcel & Loan Loan Details 40000333 NEW" at bounding box center [449, 223] width 863 height 404
click at [241, 302] on div "SCHOHARIE CSD CMBD SCHOHARIE VILLAGE SCHOHARIE TOWN HISTORY 1 10" at bounding box center [449, 172] width 859 height 291
click at [8, 224] on icon at bounding box center [9, 221] width 8 height 6
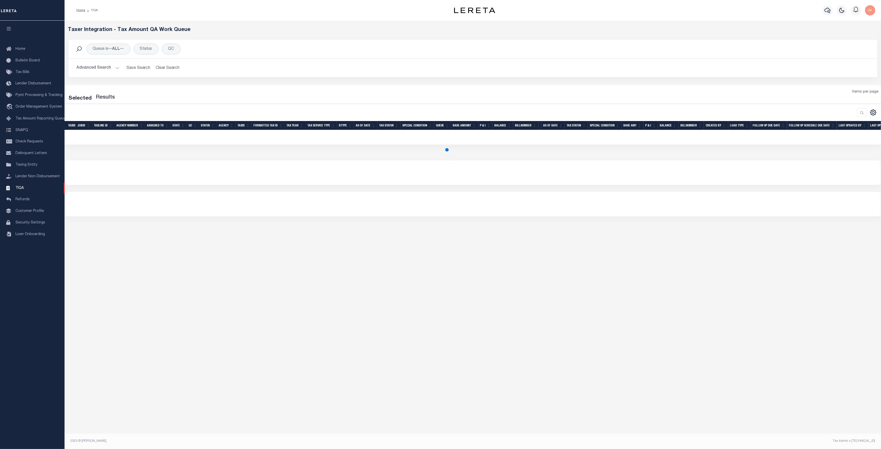
select select "200"
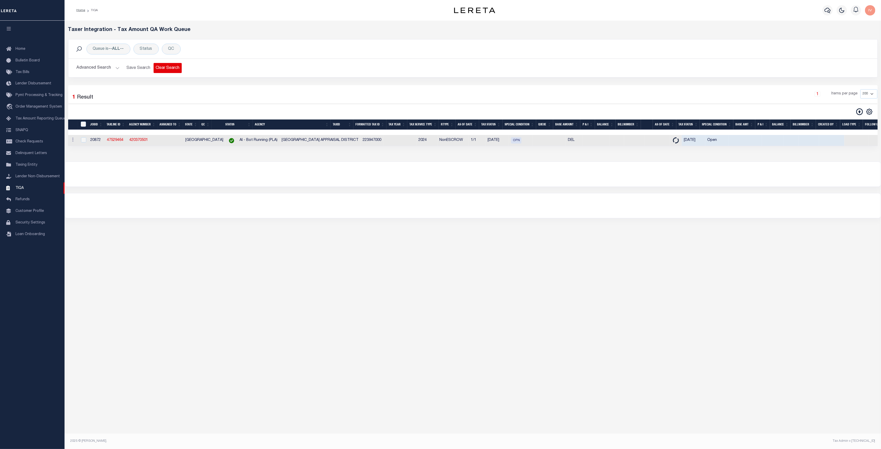
click at [154, 67] on button "Clear Search" at bounding box center [168, 68] width 28 height 10
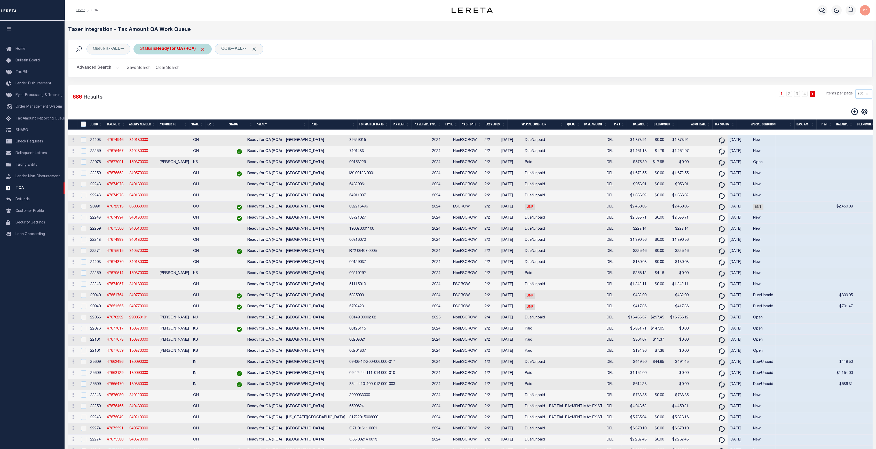
click at [205, 49] on span "Click to Remove" at bounding box center [202, 48] width 5 height 5
drag, startPoint x: 102, startPoint y: 83, endPoint x: 132, endPoint y: 238, distance: 158.0
click at [132, 238] on td "340180000" at bounding box center [142, 240] width 30 height 11
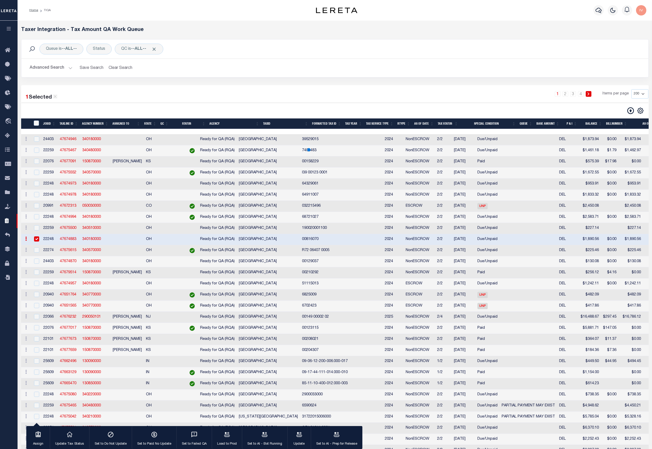
click at [36, 242] on input "checkbox" at bounding box center [36, 238] width 5 height 5
checkbox input "false"
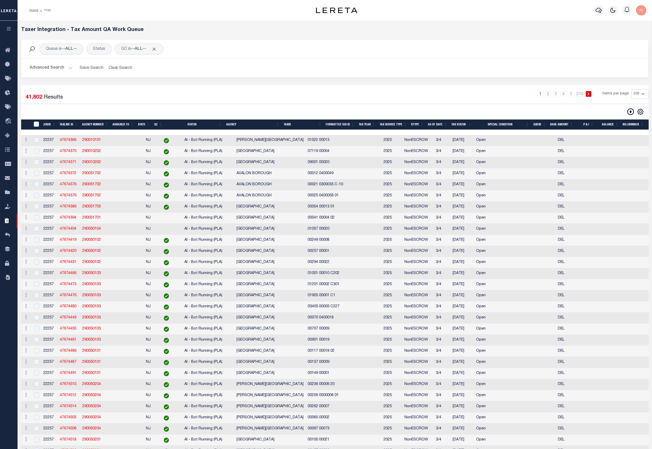
click at [69, 67] on button "Advanced Search" at bounding box center [51, 68] width 43 height 10
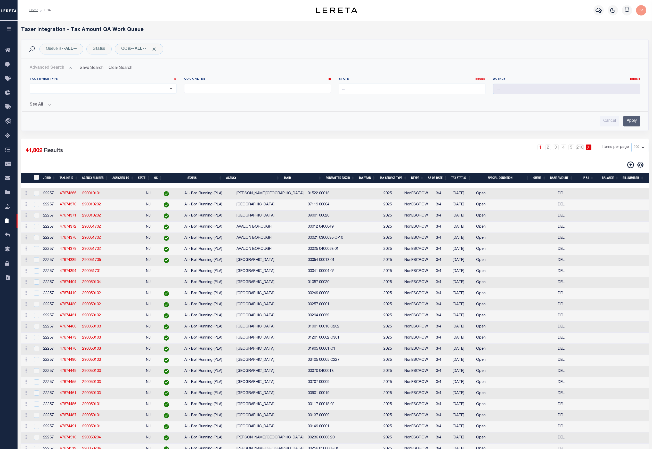
click at [146, 88] on select "ESCROW NonESCROW" at bounding box center [103, 89] width 147 height 10
click at [30, 84] on select "ESCROW NonESCROW" at bounding box center [103, 89] width 147 height 10
click at [52, 103] on button "See All" at bounding box center [335, 104] width 611 height 5
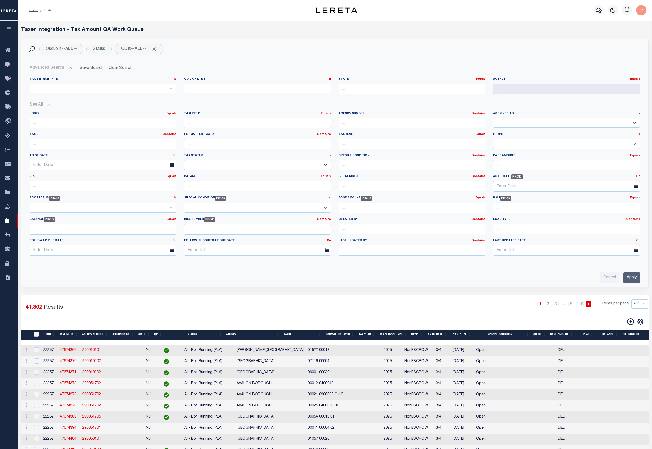
click at [359, 127] on input "text" at bounding box center [412, 123] width 147 height 11
type input "290010202"
click at [638, 280] on input "Apply" at bounding box center [632, 278] width 17 height 11
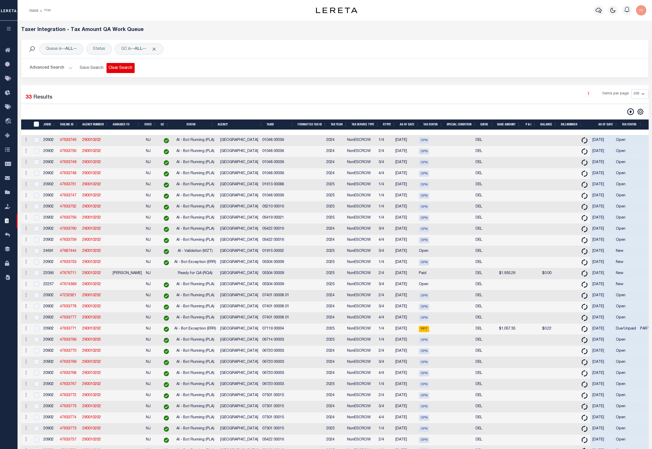
click at [107, 67] on button "Clear Search" at bounding box center [121, 68] width 28 height 10
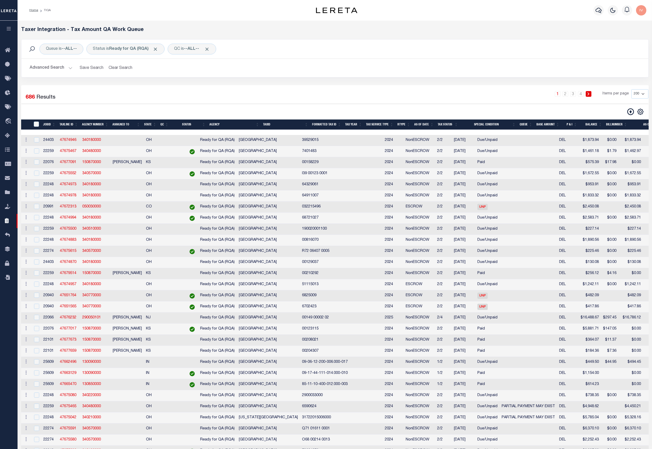
click at [29, 95] on span "686" at bounding box center [30, 97] width 9 height 5
click at [53, 96] on label "Results" at bounding box center [45, 97] width 19 height 8
click at [68, 67] on button "Advanced Search" at bounding box center [51, 68] width 43 height 10
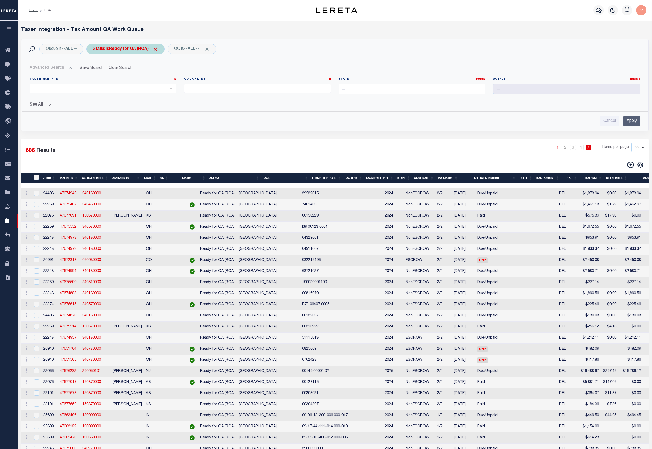
click at [156, 47] on span "Click to Remove" at bounding box center [155, 48] width 5 height 5
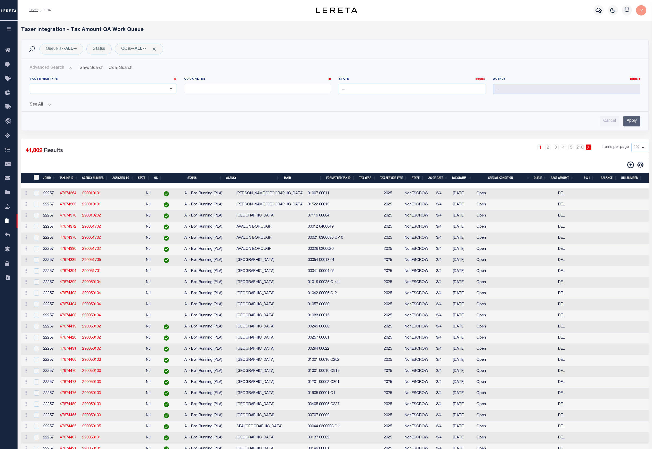
click at [46, 103] on button "See All" at bounding box center [335, 104] width 611 height 5
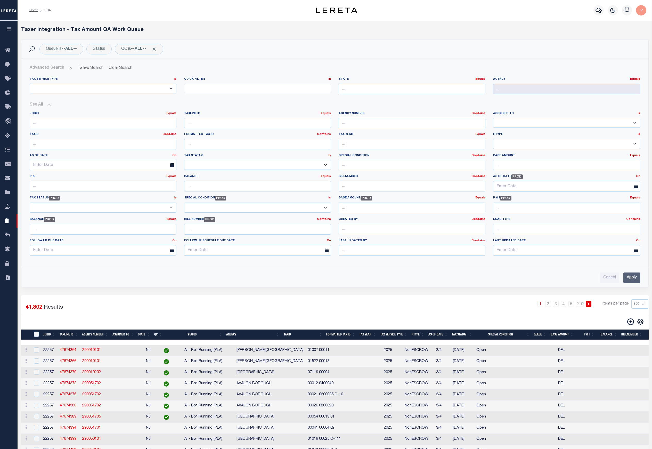
click at [361, 124] on input "text" at bounding box center [412, 123] width 147 height 11
type input "290010202"
click at [637, 280] on input "Apply" at bounding box center [632, 278] width 17 height 11
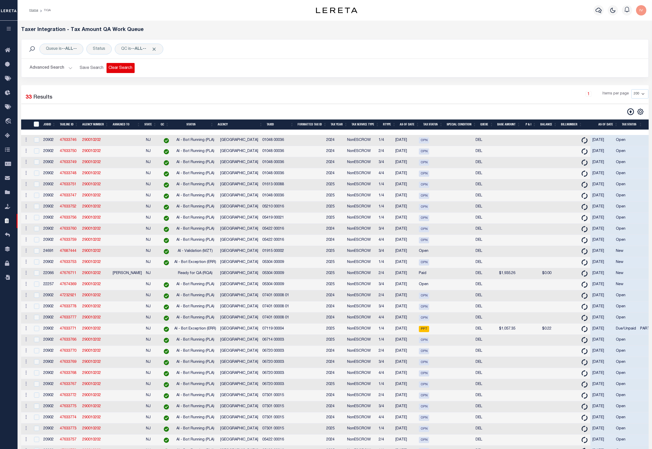
click at [108, 68] on button "Clear Search" at bounding box center [121, 68] width 28 height 10
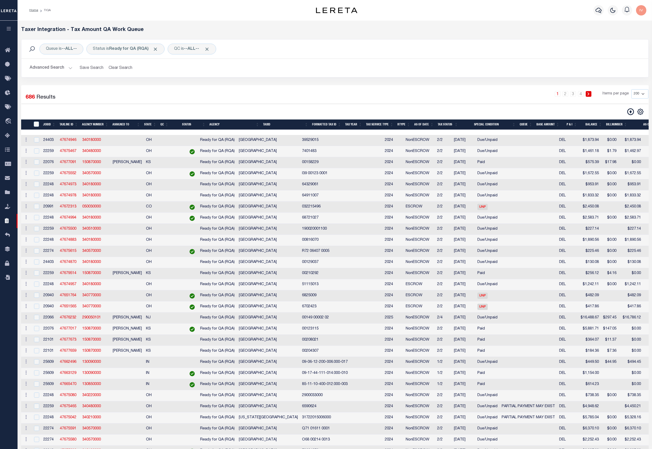
drag, startPoint x: 33, startPoint y: 97, endPoint x: 56, endPoint y: 95, distance: 23.8
click at [48, 98] on div "686 Results" at bounding box center [41, 98] width 30 height 10
click at [140, 49] on b "Ready for QA (RQA)" at bounding box center [133, 49] width 49 height 4
click at [143, 77] on select "AI - Bot Exception (ERR) AI - Bot Running (PLA) AI - Failed QA (FQA) AI - Prep …" at bounding box center [131, 74] width 76 height 10
select select "DNU"
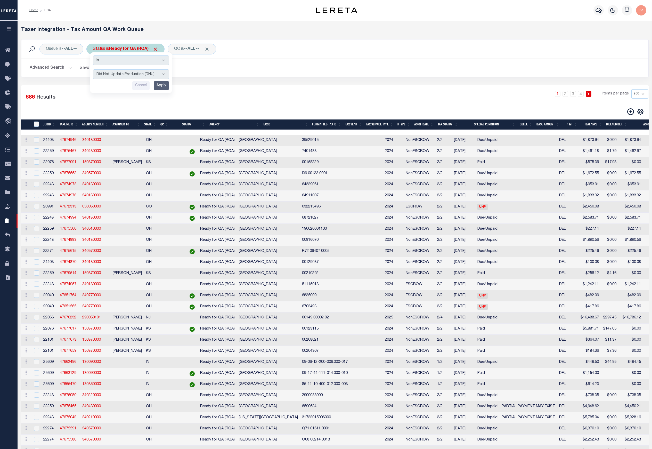
click at [94, 69] on select "AI - Bot Exception (ERR) AI - Bot Running (PLA) AI - Failed QA (FQA) AI - Prep …" at bounding box center [131, 74] width 76 height 10
click at [167, 86] on input "Apply" at bounding box center [161, 85] width 15 height 9
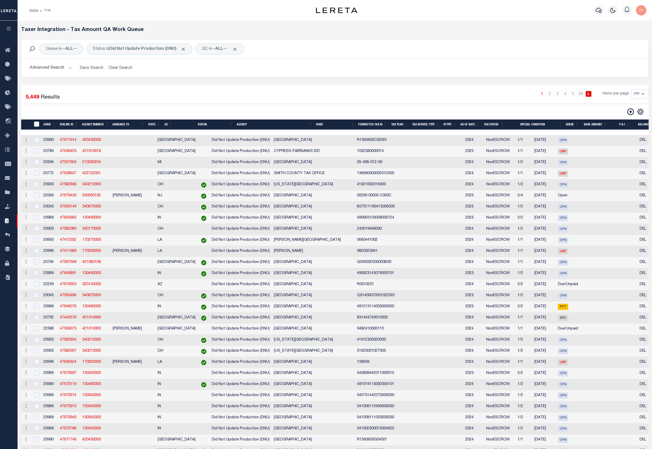
click at [67, 69] on button "Advanced Search" at bounding box center [51, 68] width 43 height 10
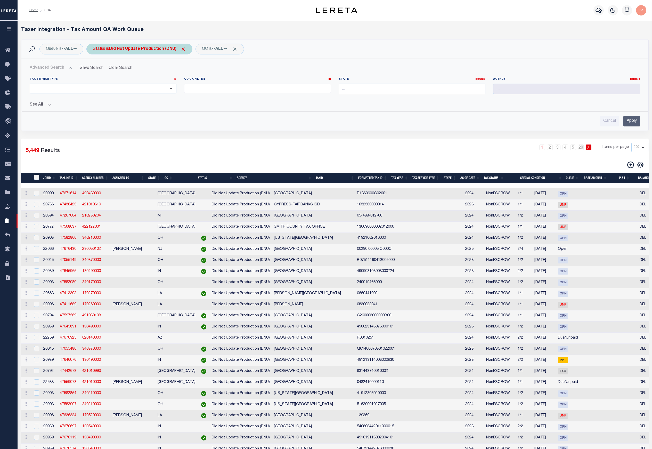
click at [186, 49] on span "Click to Remove" at bounding box center [183, 48] width 5 height 5
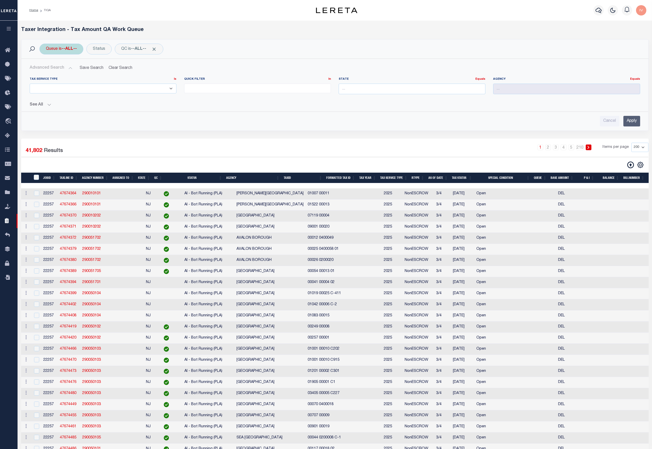
click at [76, 50] on b "--ALL--" at bounding box center [69, 49] width 15 height 4
click at [60, 74] on select "--ALL-- Delinquent Escrow" at bounding box center [84, 74] width 76 height 10
select select "ESC"
click at [46, 69] on select "--ALL-- Delinquent Escrow" at bounding box center [84, 74] width 76 height 10
click at [119, 86] on input "Apply" at bounding box center [114, 85] width 15 height 9
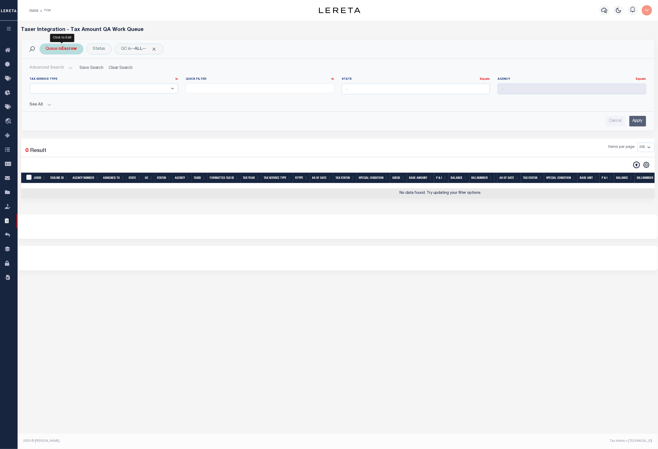
click at [70, 53] on div "Queue is Escrow" at bounding box center [61, 49] width 44 height 11
click at [79, 75] on select "--ALL-- Delinquent Escrow" at bounding box center [84, 74] width 76 height 10
select select "DEL"
click at [46, 69] on select "--ALL-- Delinquent Escrow" at bounding box center [84, 74] width 76 height 10
click at [117, 85] on input "Apply" at bounding box center [114, 85] width 15 height 9
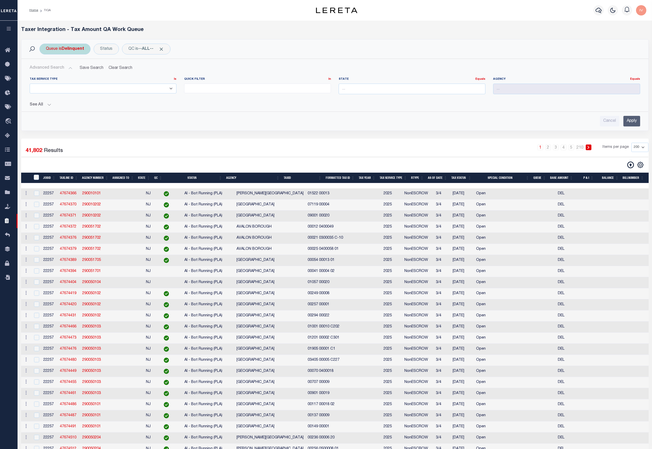
click at [62, 53] on div "Queue is Delinquent" at bounding box center [64, 49] width 51 height 11
click at [65, 74] on select "--ALL-- Delinquent Escrow" at bounding box center [84, 74] width 76 height 10
select select "ESC"
click at [46, 69] on select "--ALL-- Delinquent Escrow" at bounding box center [84, 74] width 76 height 10
click at [116, 83] on input "Apply" at bounding box center [114, 85] width 15 height 9
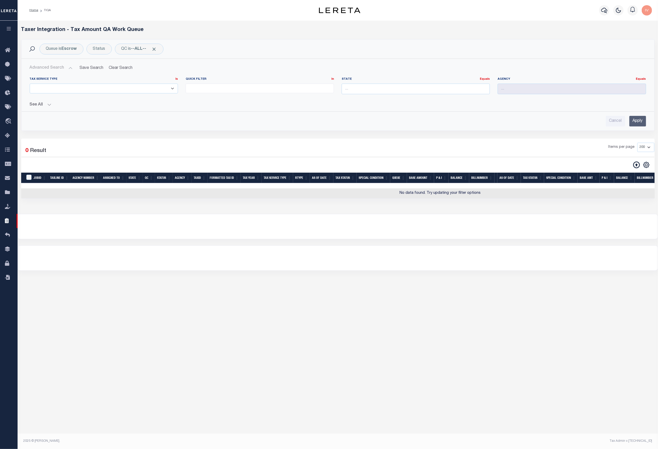
click at [46, 104] on button "See All" at bounding box center [338, 104] width 616 height 5
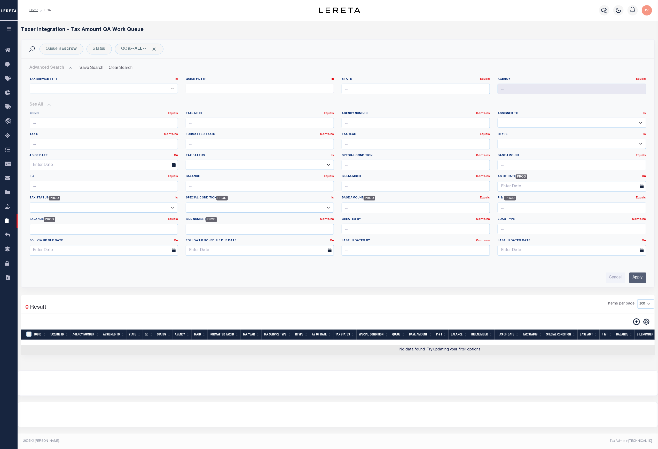
click at [46, 104] on button "See All" at bounding box center [338, 104] width 616 height 5
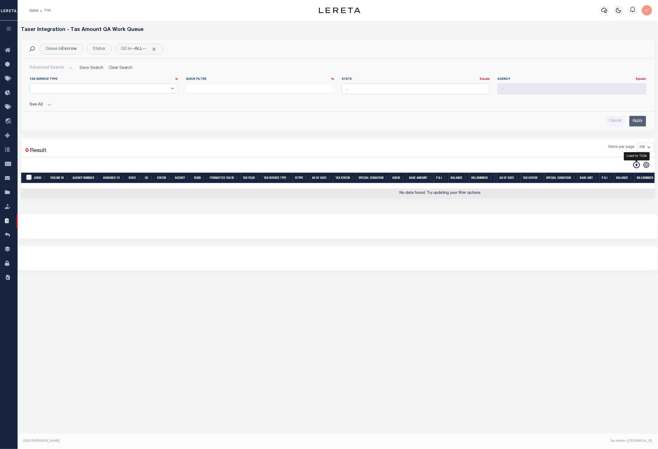
click at [634, 166] on icon at bounding box center [636, 165] width 7 height 7
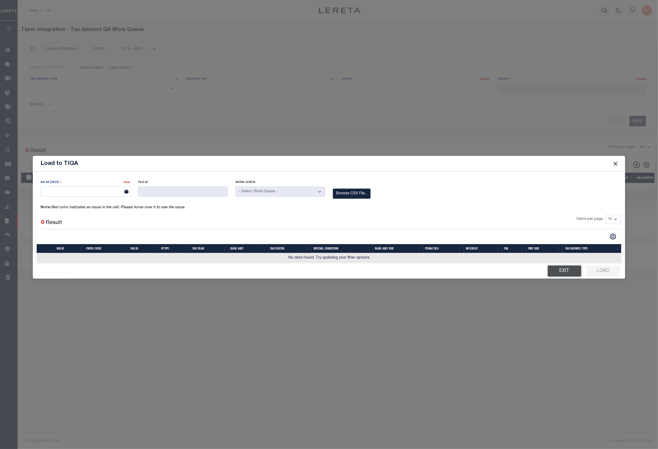
click at [571, 269] on button "Exit" at bounding box center [564, 271] width 34 height 11
